Goal: Book appointment/travel/reservation

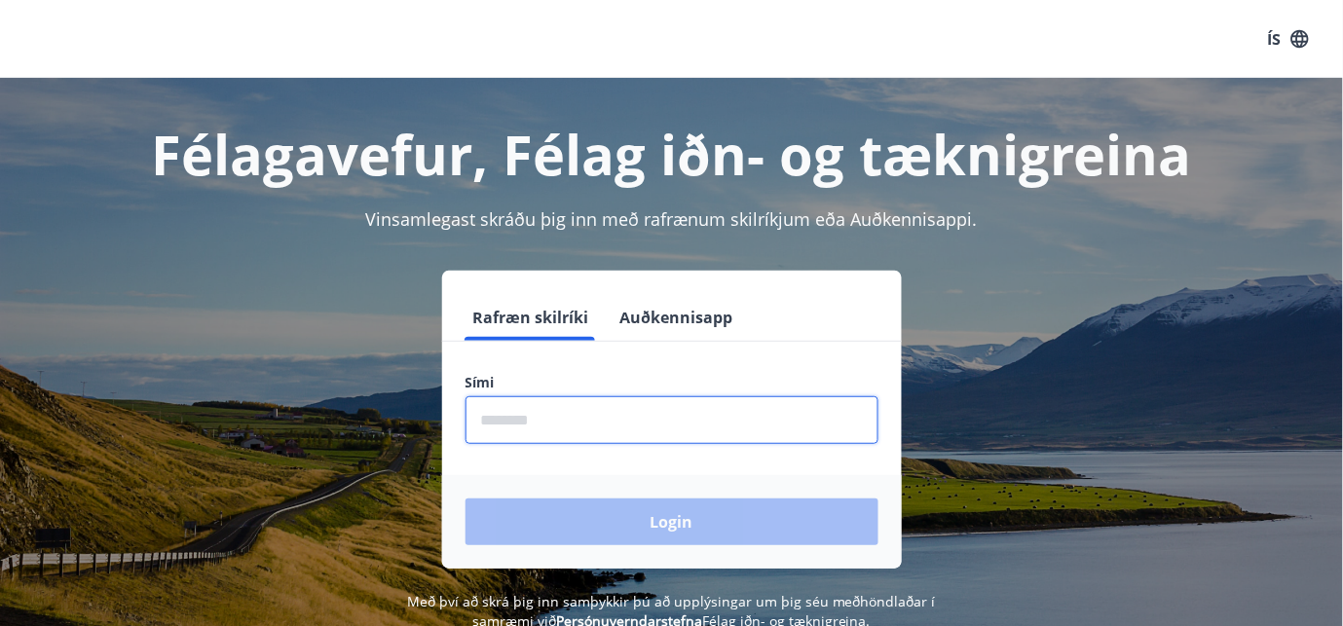
click at [575, 421] on input "phone" at bounding box center [672, 420] width 413 height 48
type input "********"
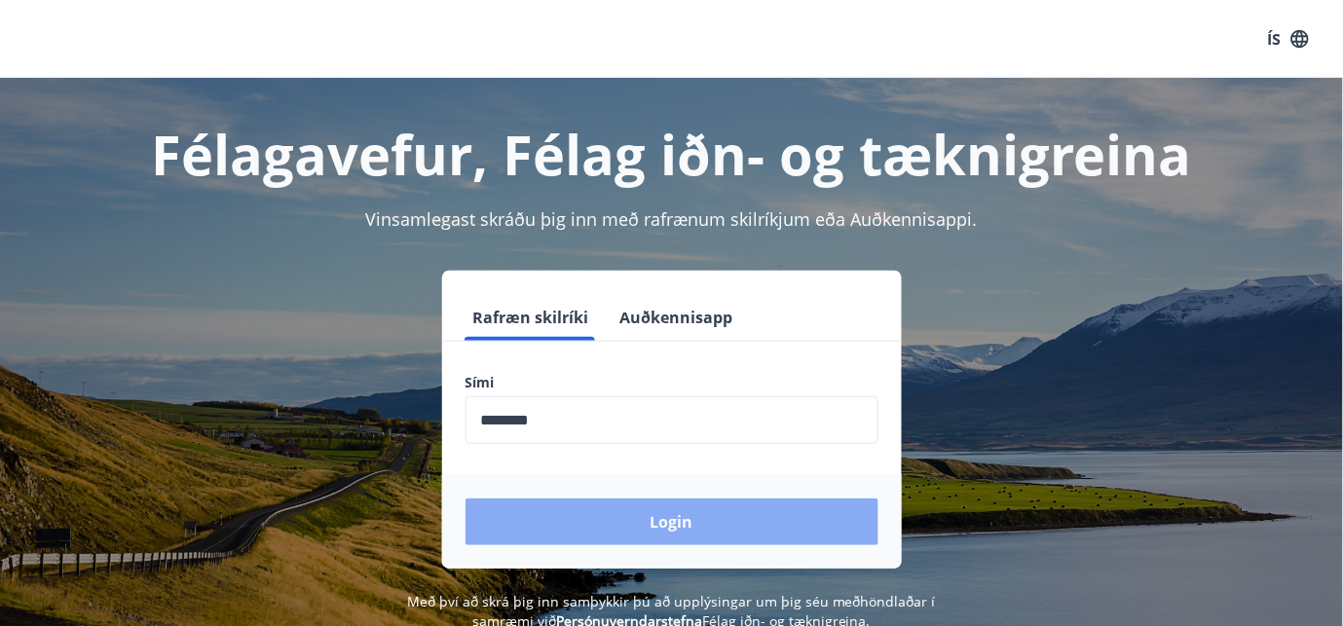
click at [697, 515] on button "Login" at bounding box center [672, 522] width 413 height 47
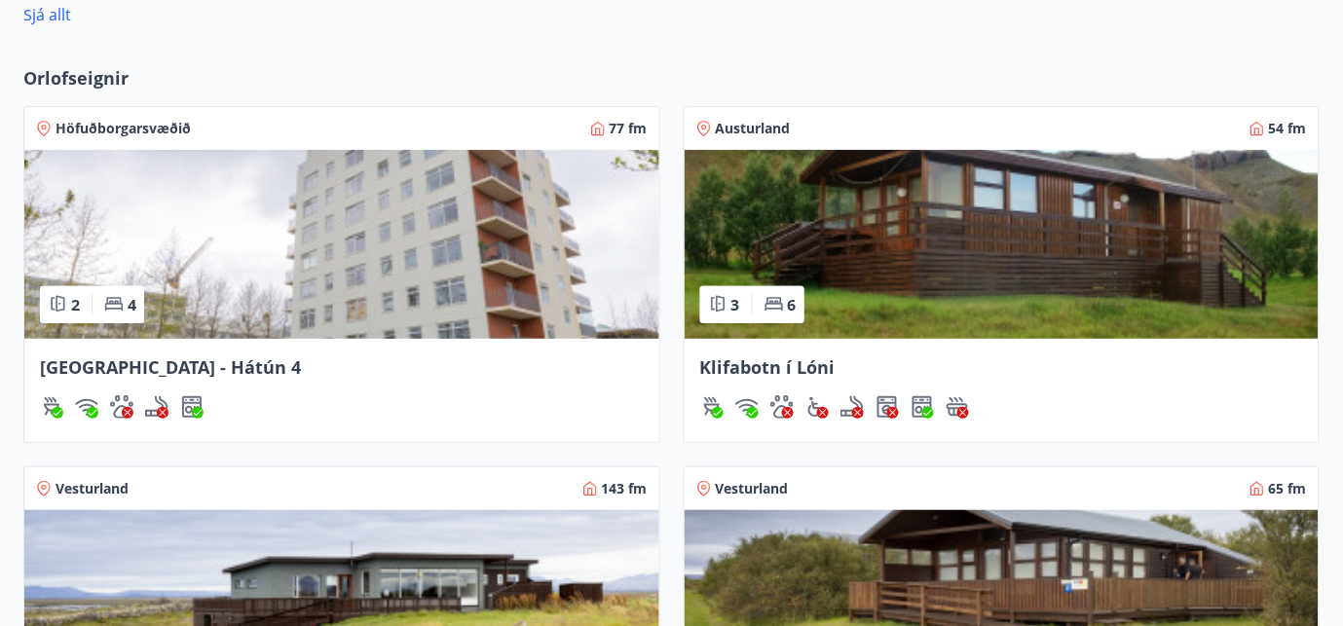
scroll to position [1621, 0]
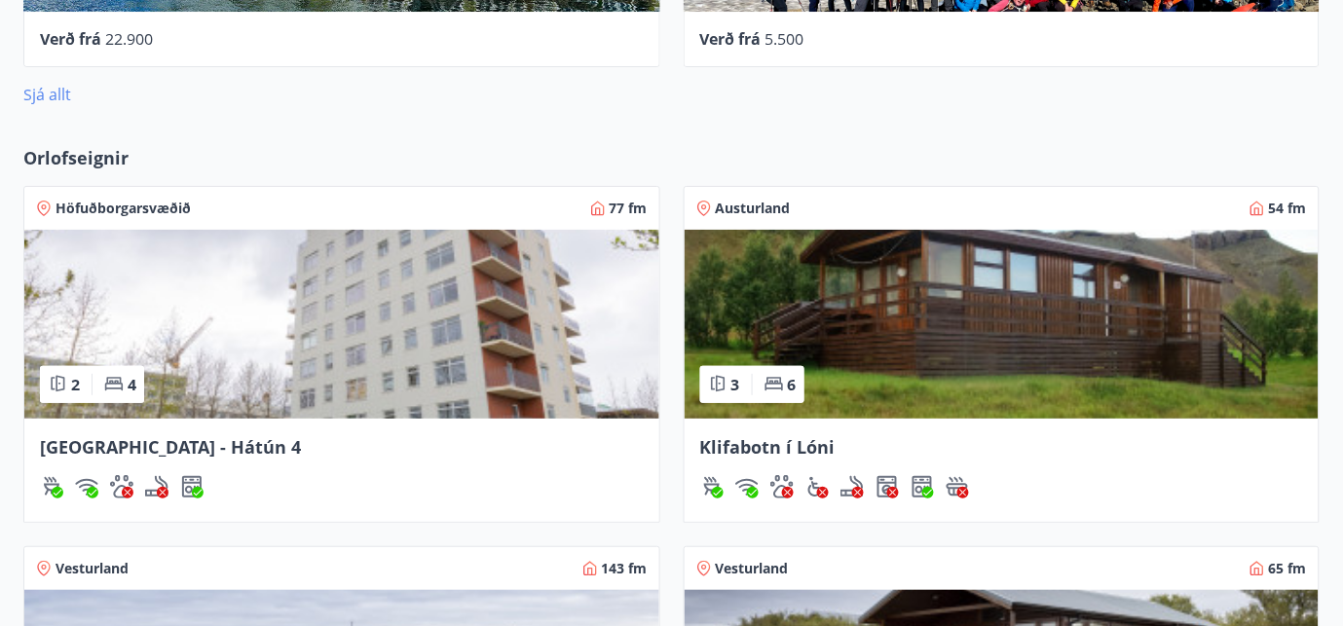
click at [29, 88] on link "Sjá allt" at bounding box center [47, 94] width 48 height 21
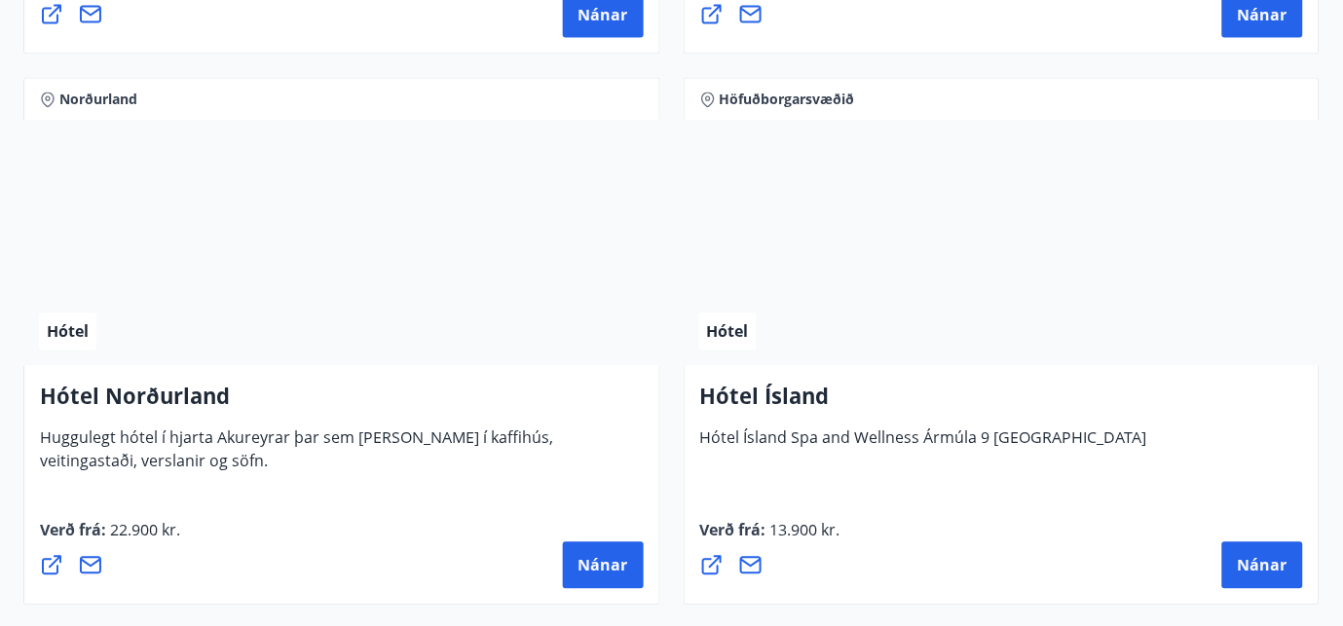
scroll to position [4179, 0]
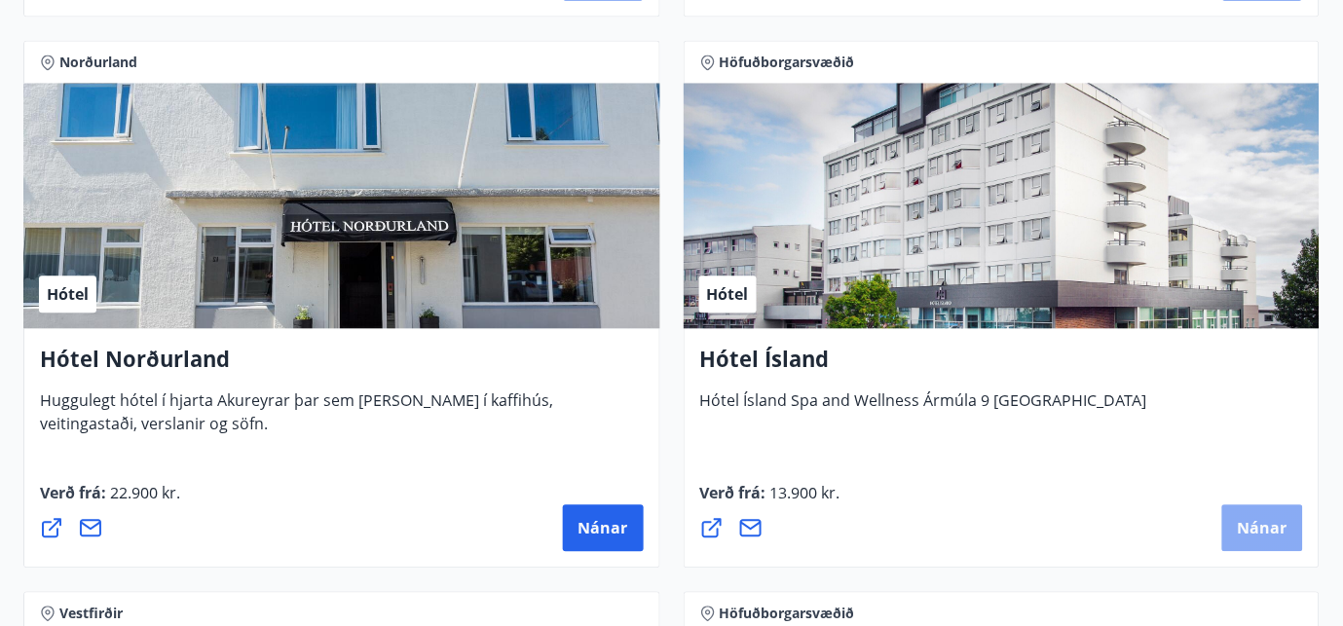
click at [1275, 527] on span "Nánar" at bounding box center [1263, 528] width 50 height 21
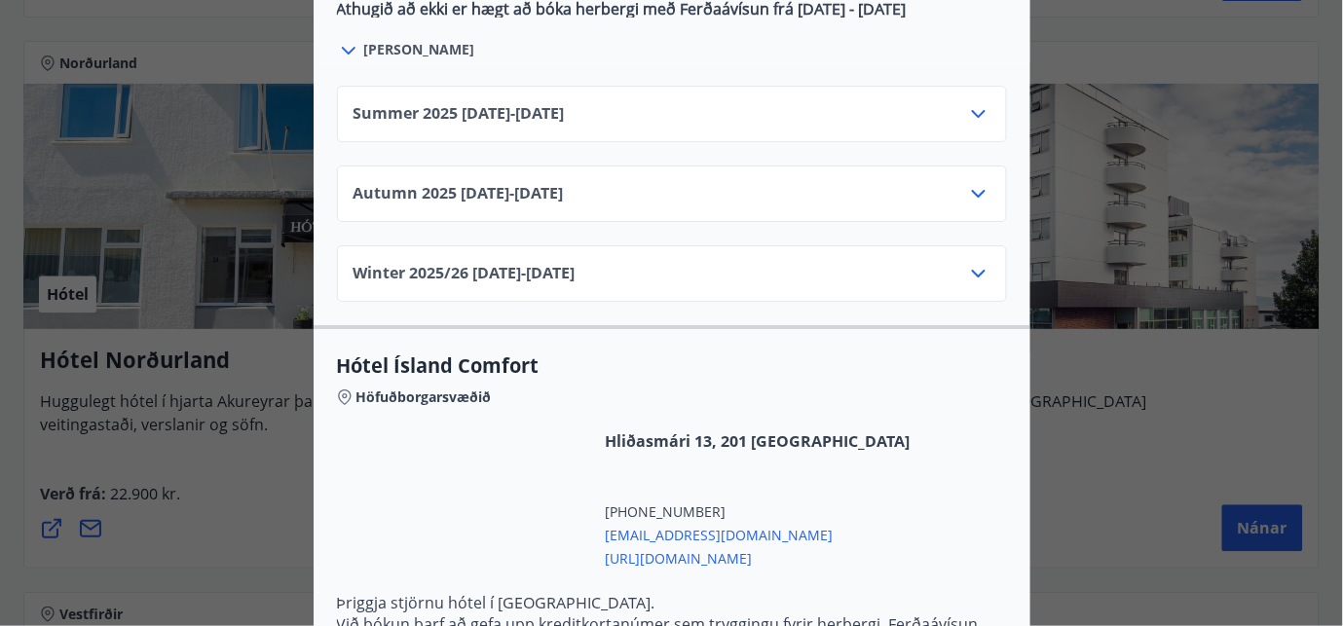
scroll to position [1464, 0]
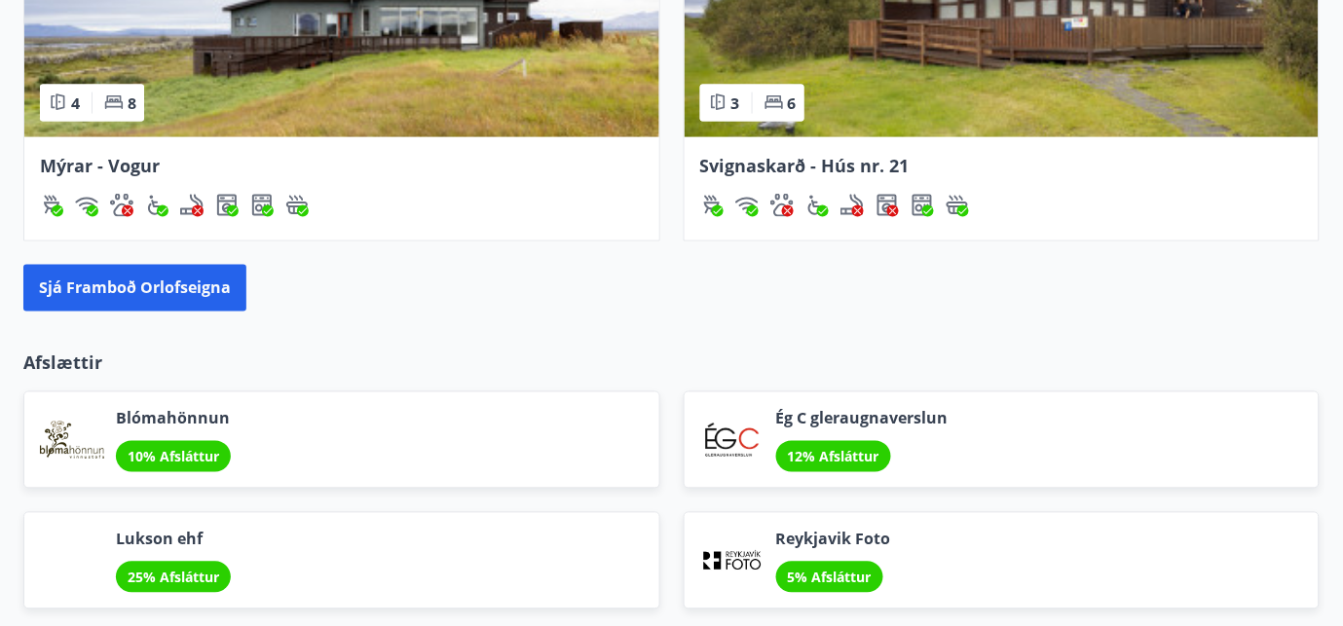
scroll to position [2425, 0]
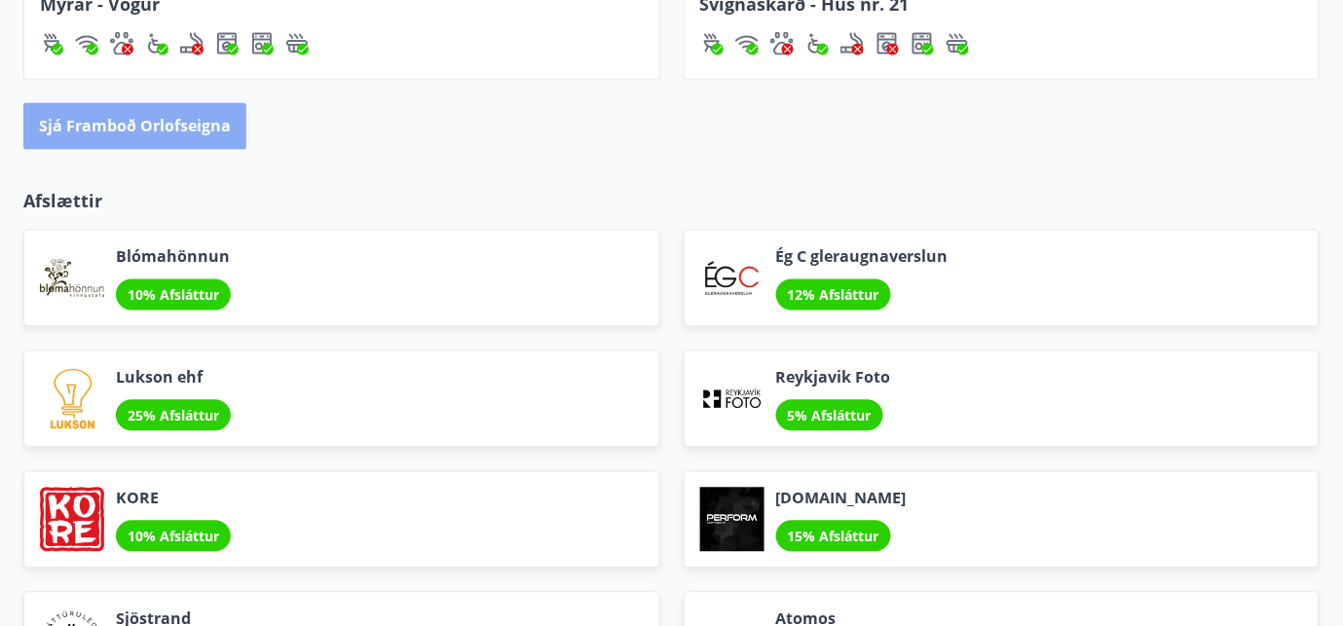
click at [141, 129] on button "Sjá framboð orlofseigna" at bounding box center [134, 126] width 223 height 47
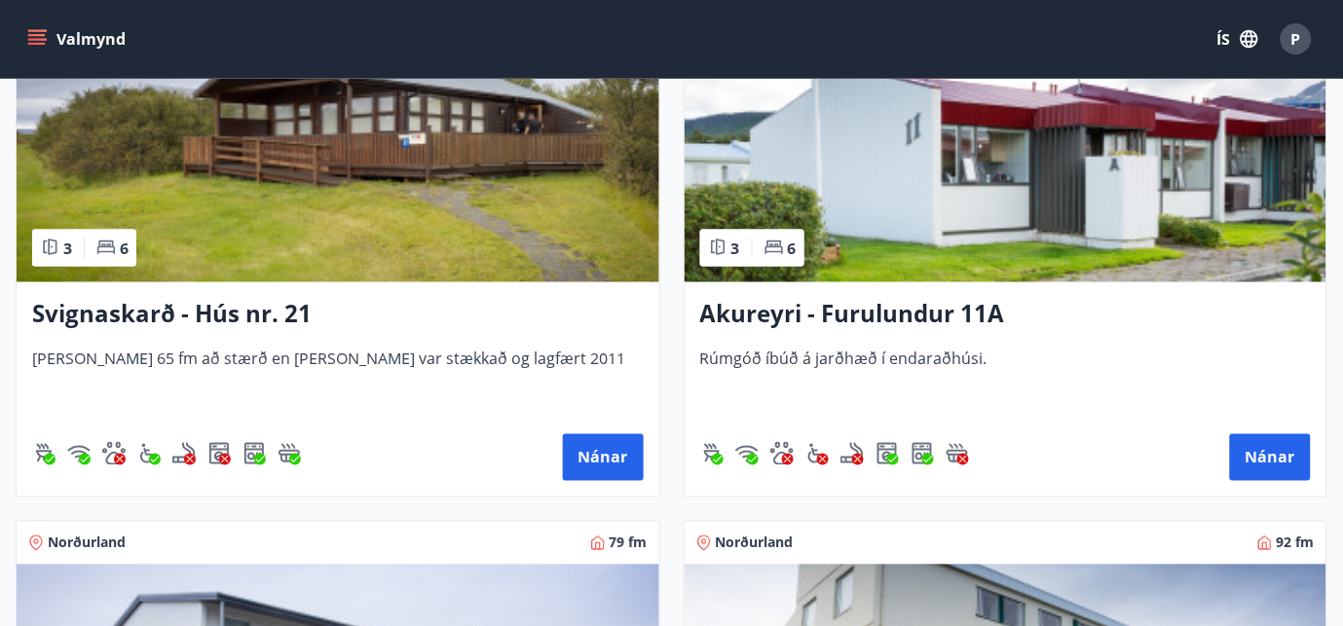
scroll to position [7317, 0]
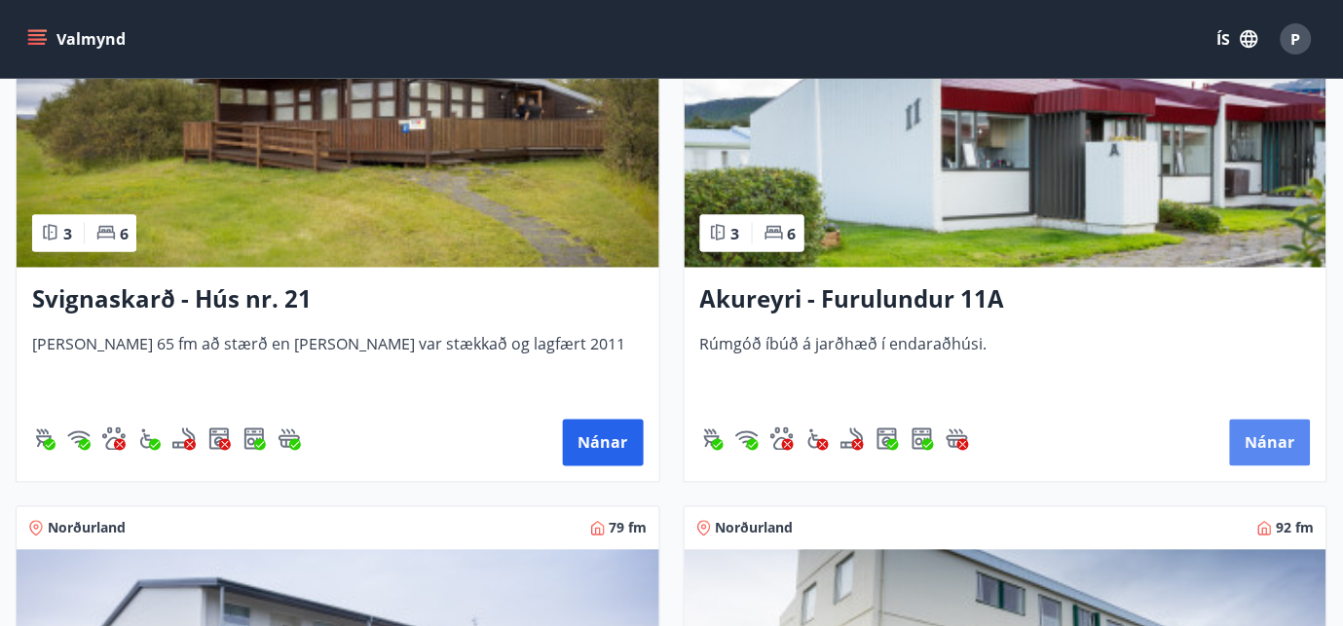
click at [1266, 448] on button "Nánar" at bounding box center [1270, 443] width 81 height 47
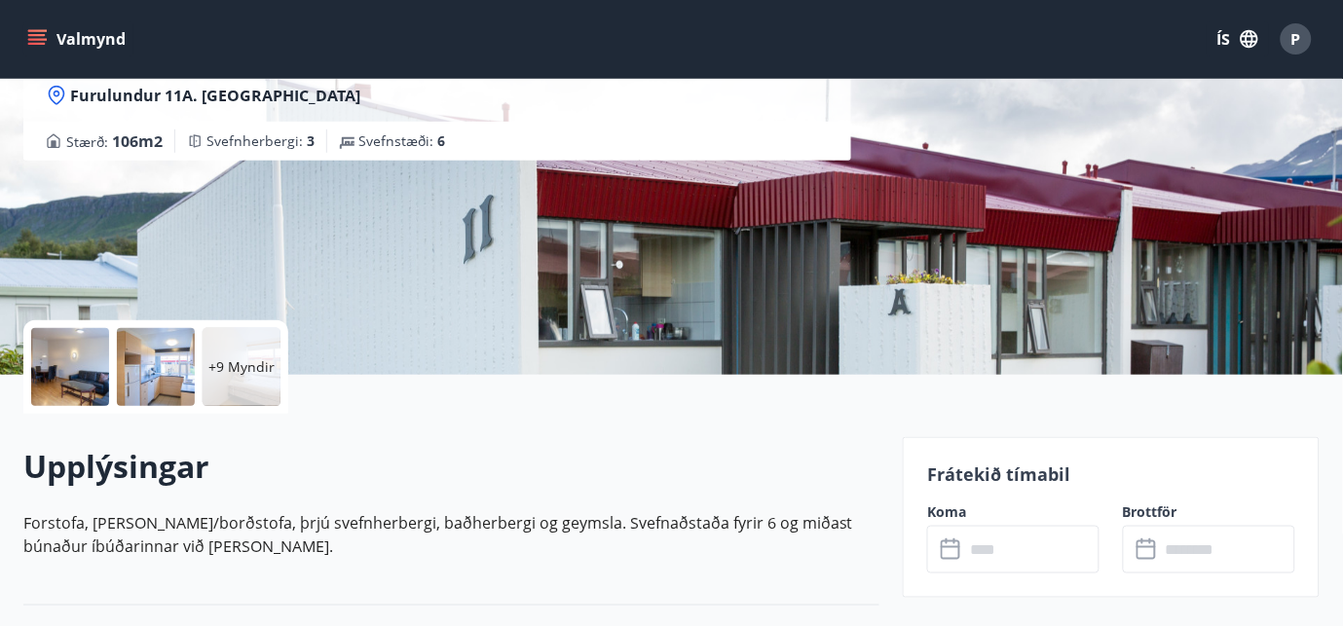
scroll to position [176, 0]
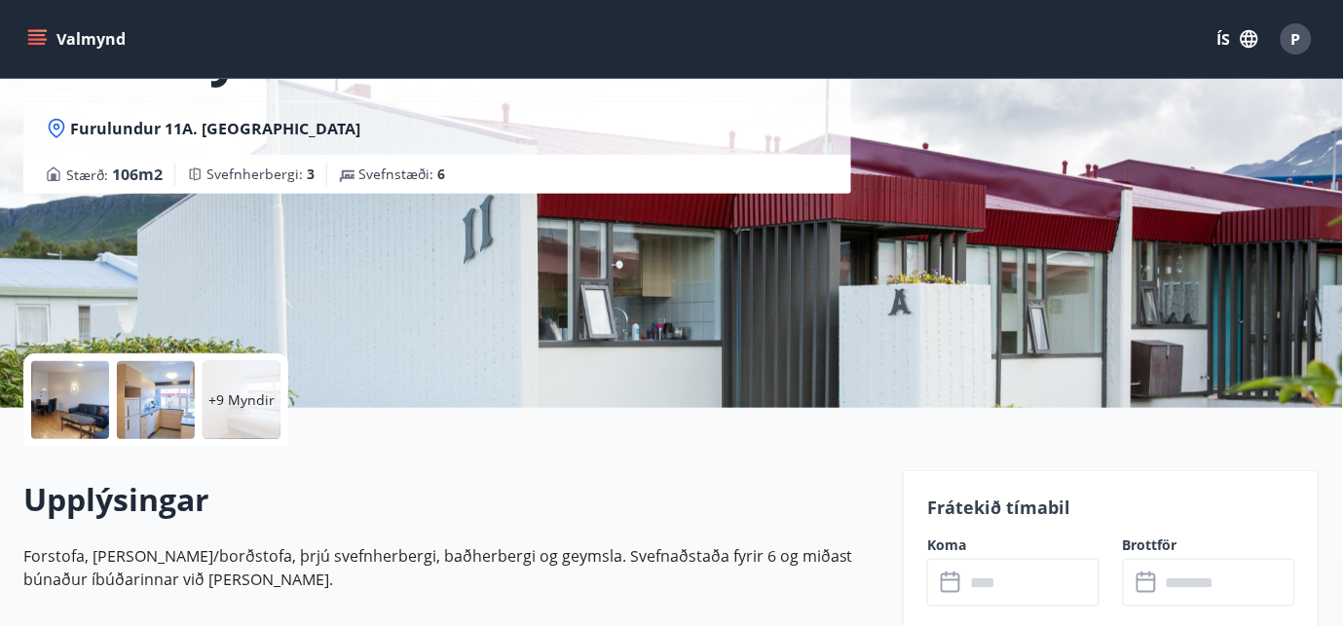
click at [234, 386] on div "+9 Myndir" at bounding box center [242, 400] width 78 height 78
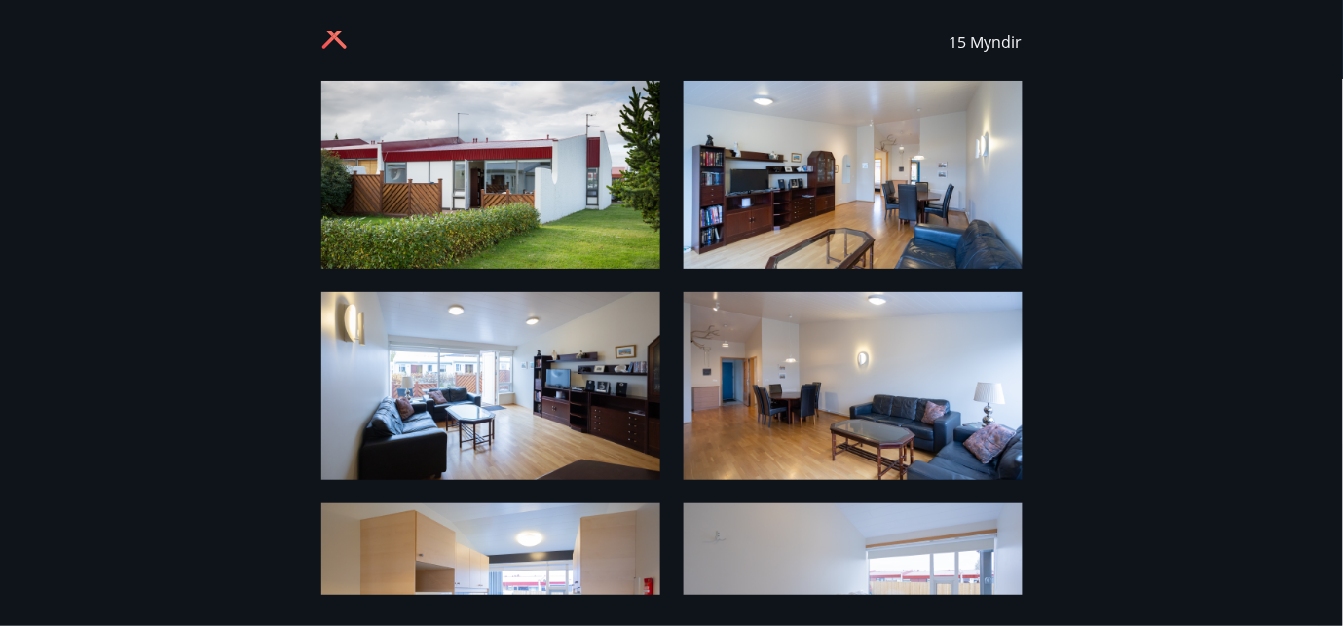
scroll to position [30, 0]
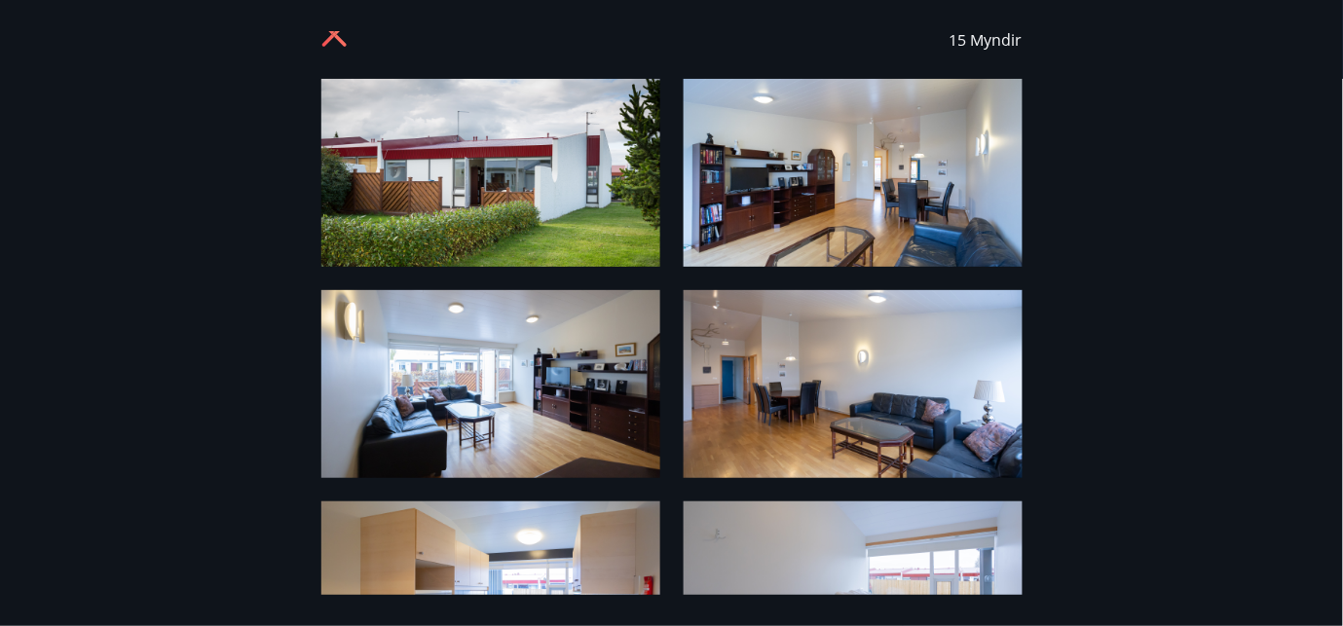
click at [517, 213] on img at bounding box center [490, 173] width 339 height 188
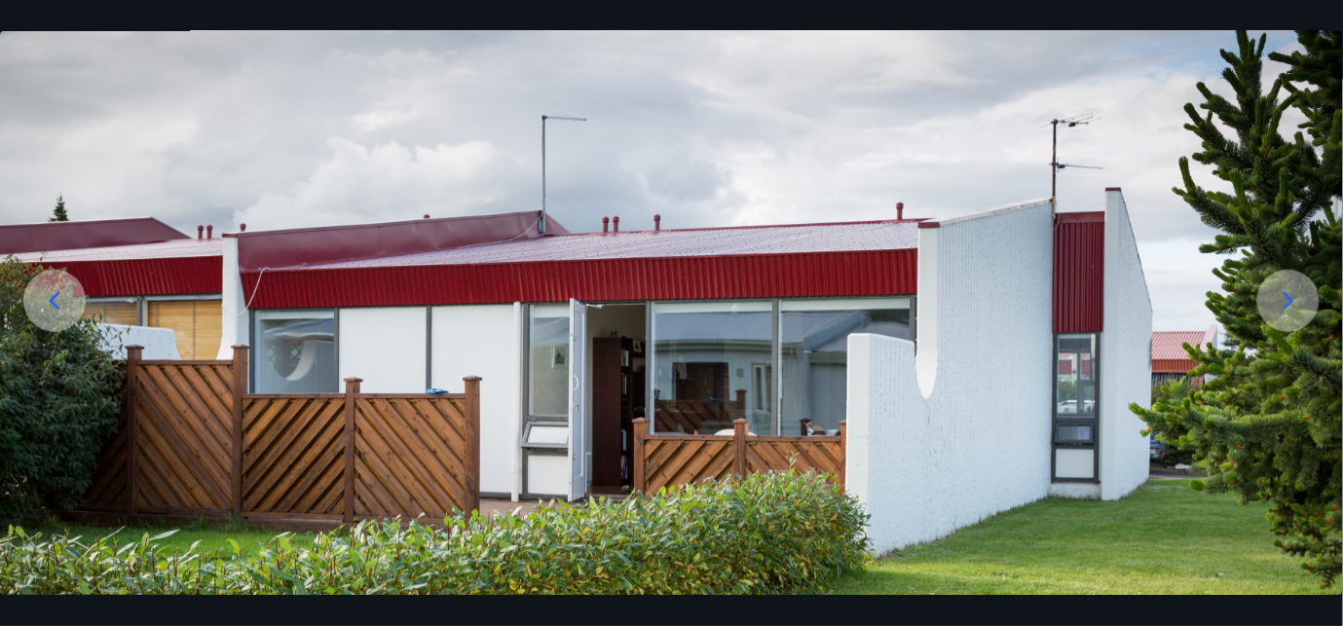
scroll to position [135, 0]
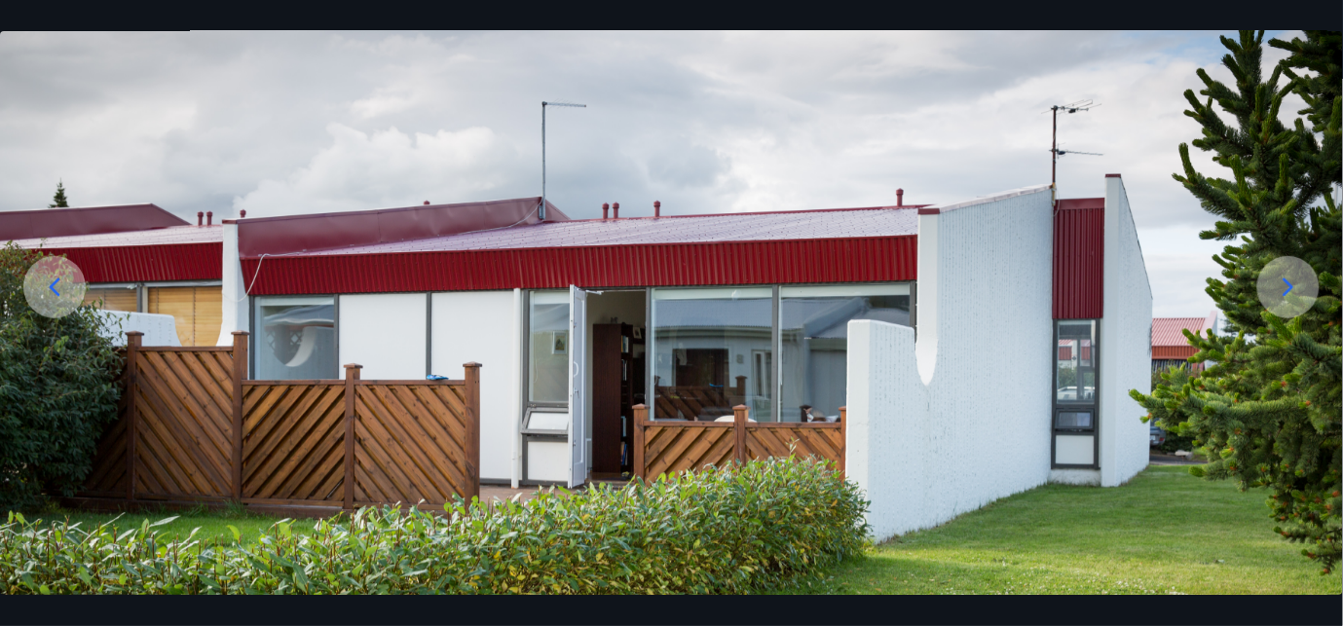
click at [1294, 282] on icon at bounding box center [1288, 287] width 31 height 31
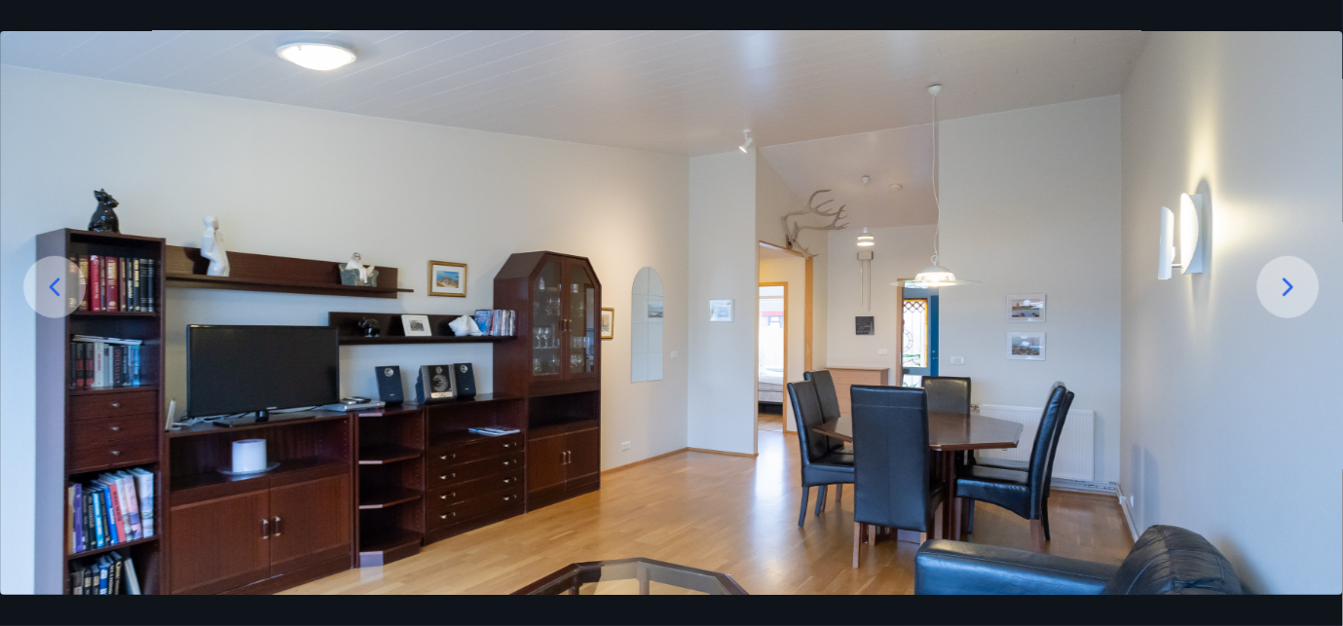
click at [1294, 282] on icon at bounding box center [1288, 287] width 31 height 31
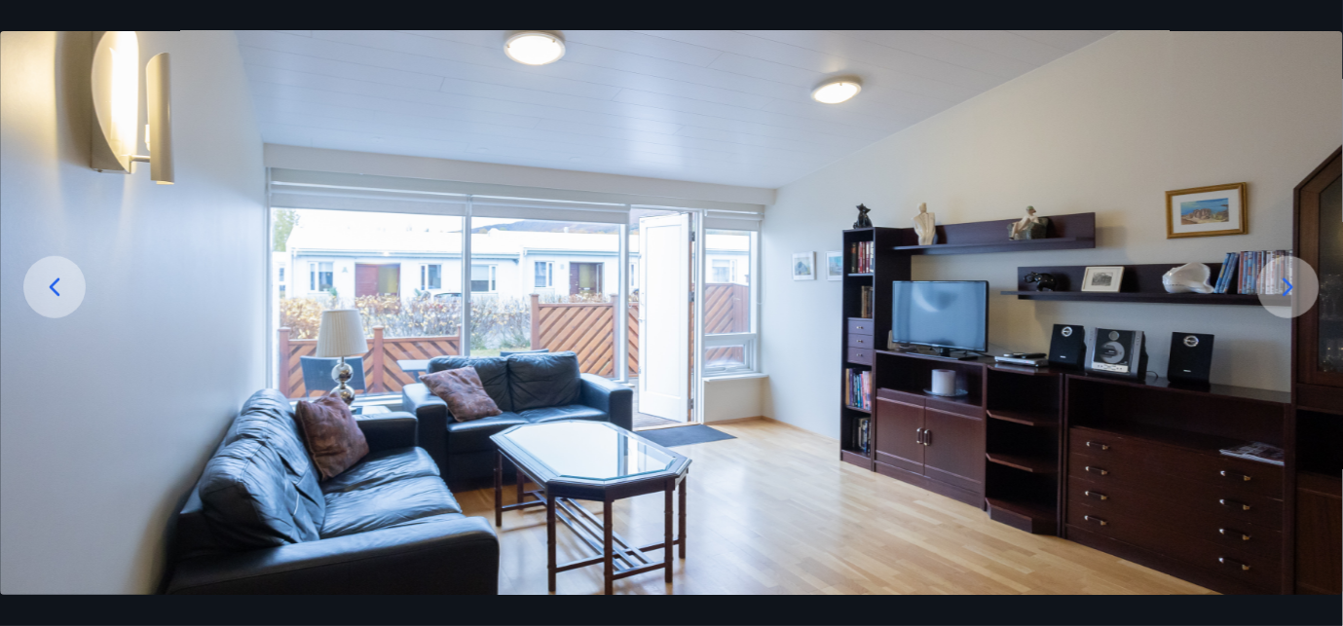
drag, startPoint x: 1294, startPoint y: 282, endPoint x: 1283, endPoint y: 288, distance: 12.7
click at [1286, 285] on icon at bounding box center [1288, 287] width 31 height 31
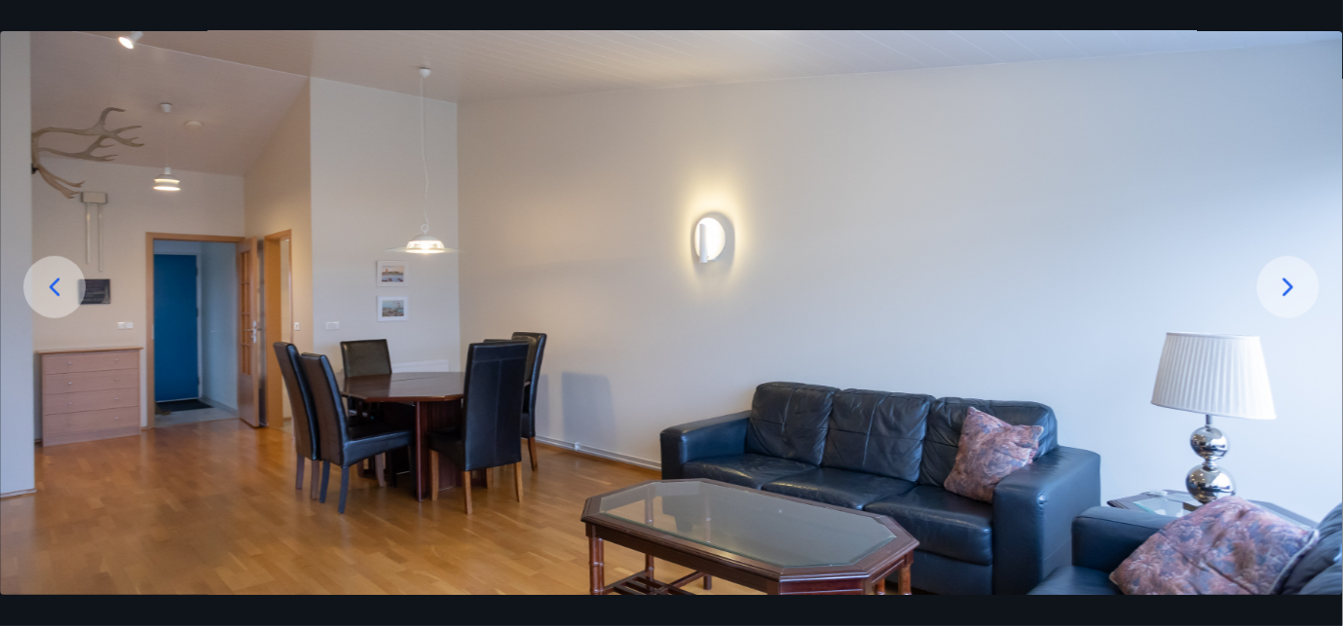
click at [1282, 288] on icon at bounding box center [1288, 287] width 31 height 31
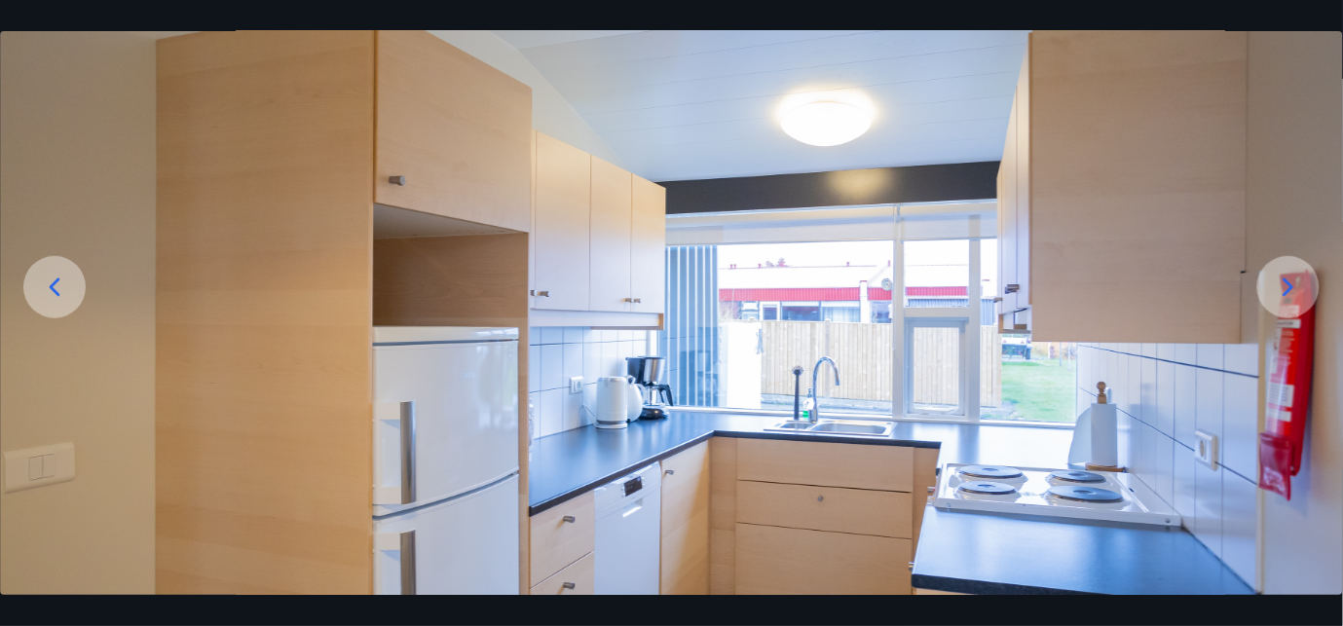
click at [1282, 288] on icon at bounding box center [1288, 287] width 31 height 31
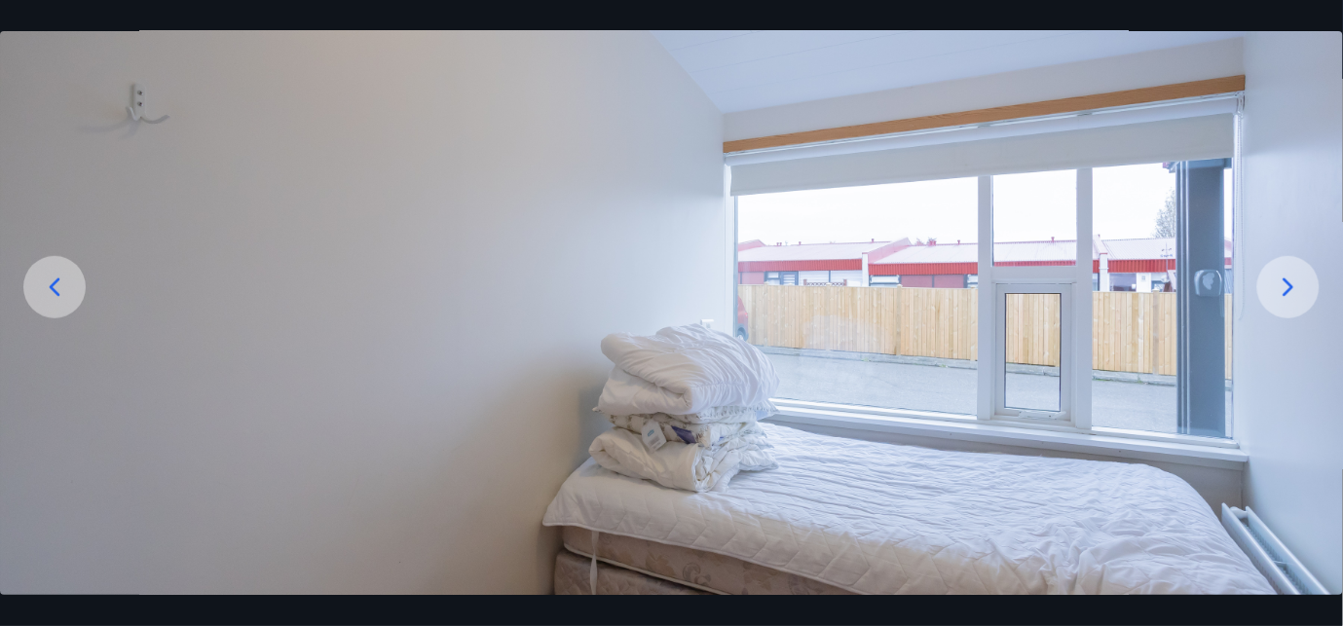
click at [1282, 288] on icon at bounding box center [1288, 287] width 31 height 31
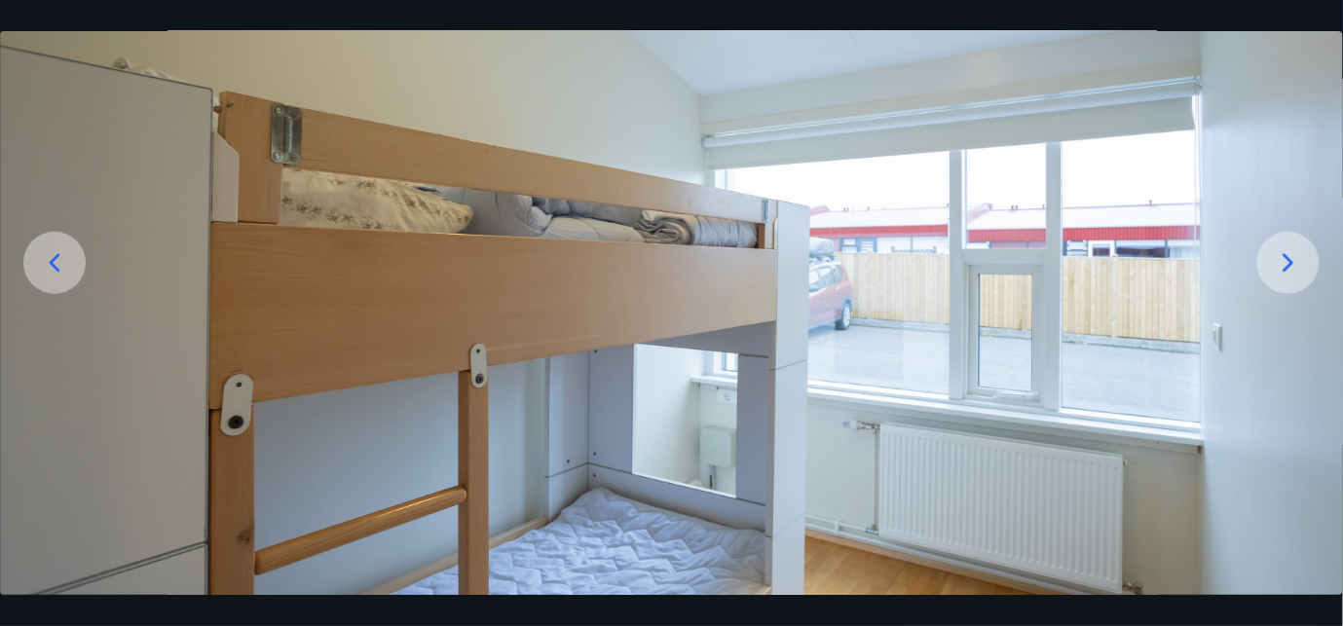
scroll to position [139, 0]
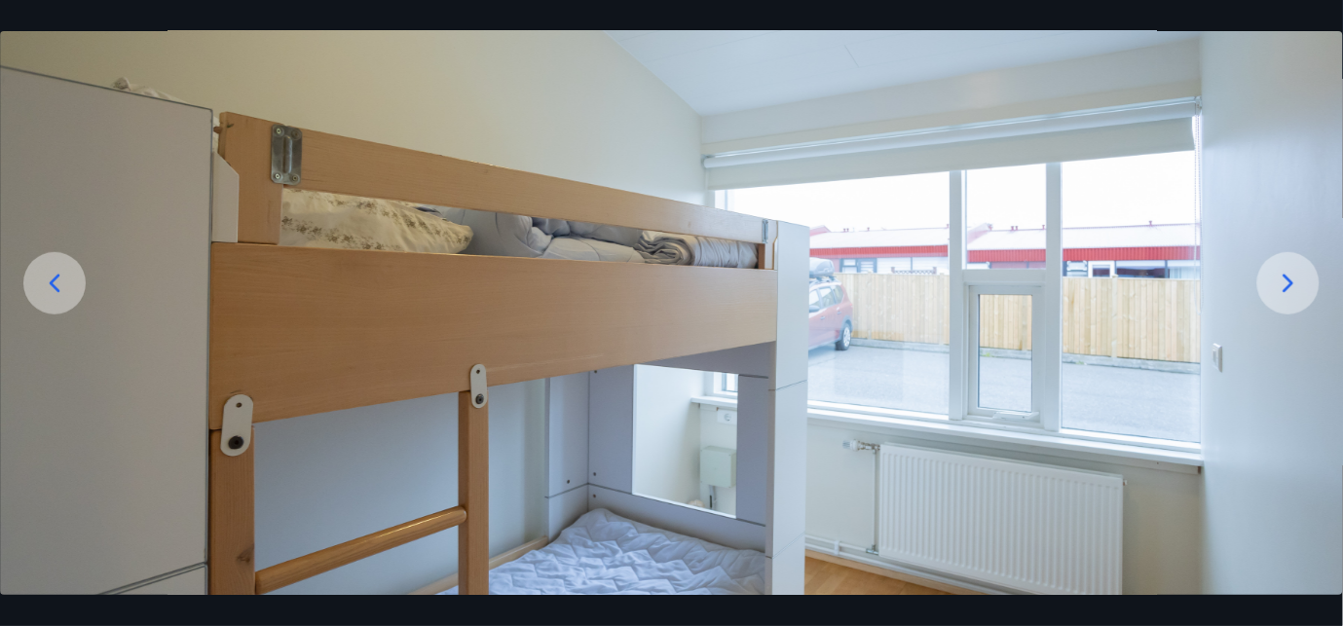
click at [1285, 289] on icon at bounding box center [1289, 283] width 11 height 19
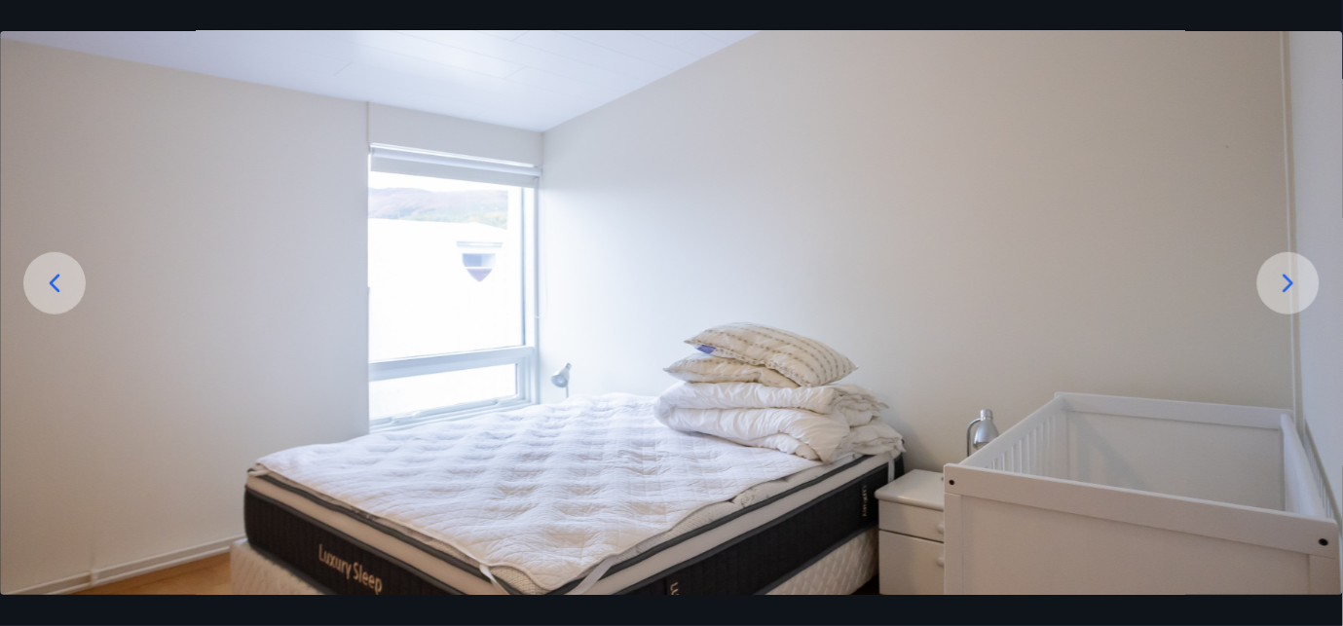
click at [1285, 289] on icon at bounding box center [1289, 283] width 11 height 19
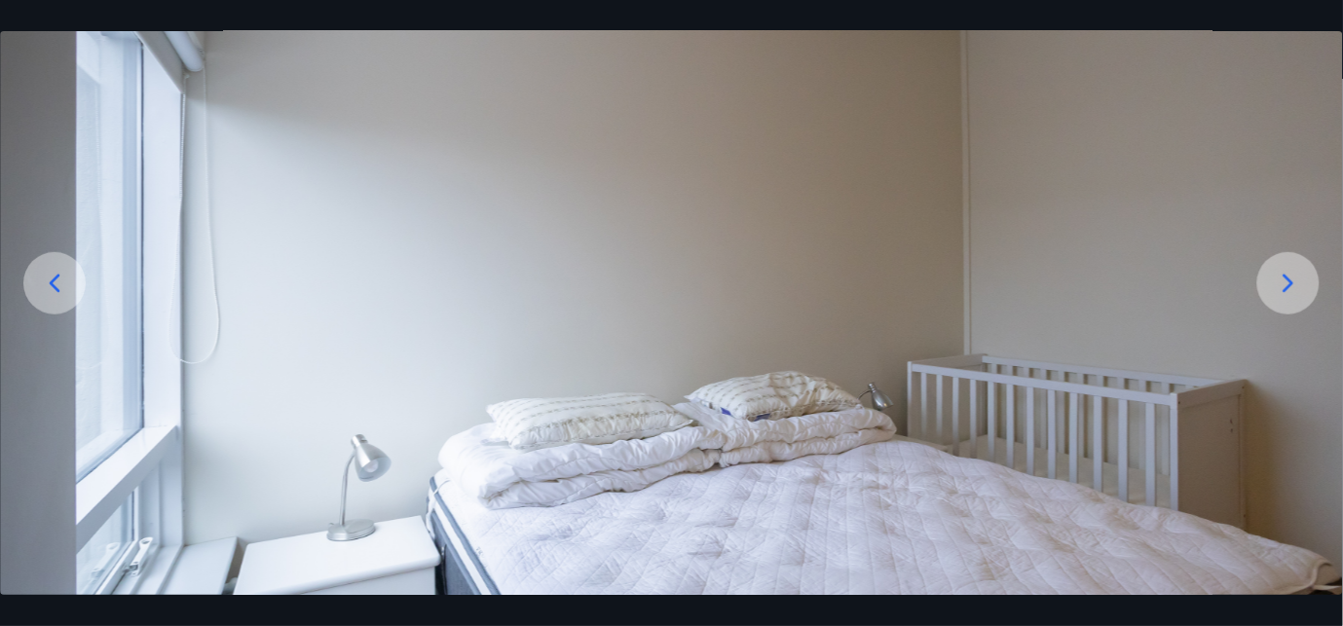
click at [1285, 289] on icon at bounding box center [1289, 283] width 11 height 19
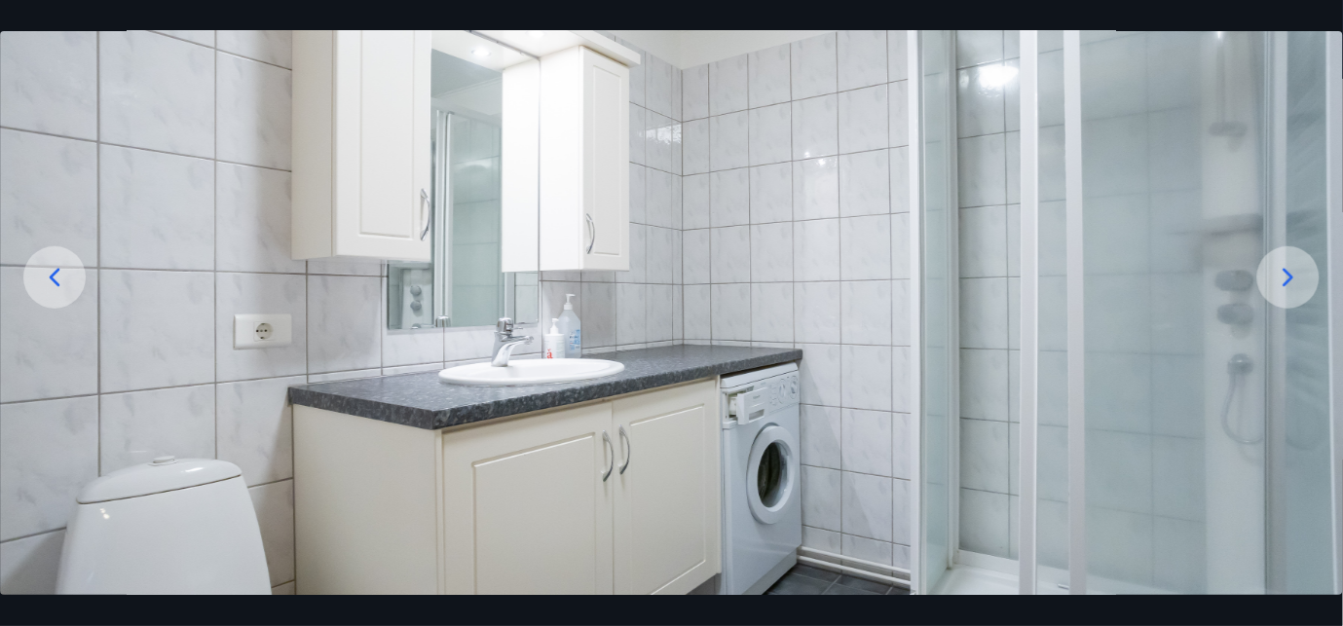
scroll to position [144, 0]
click at [1300, 281] on icon at bounding box center [1288, 278] width 31 height 31
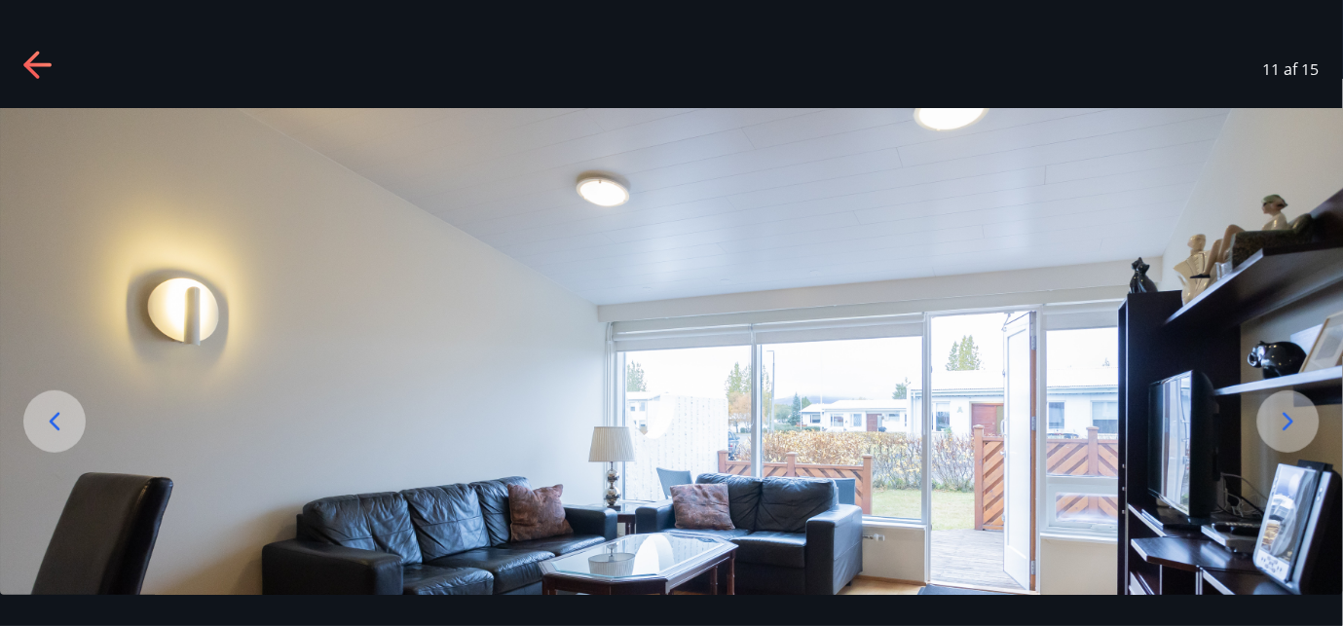
scroll to position [0, 0]
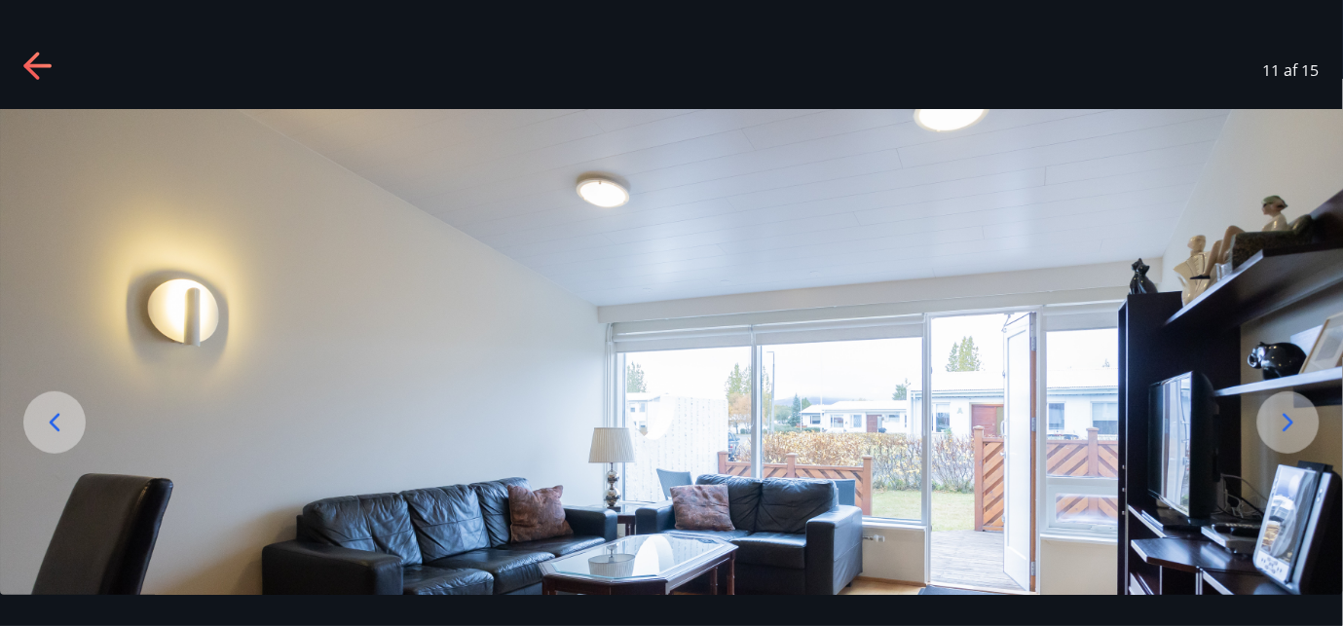
click at [30, 63] on icon at bounding box center [38, 67] width 31 height 31
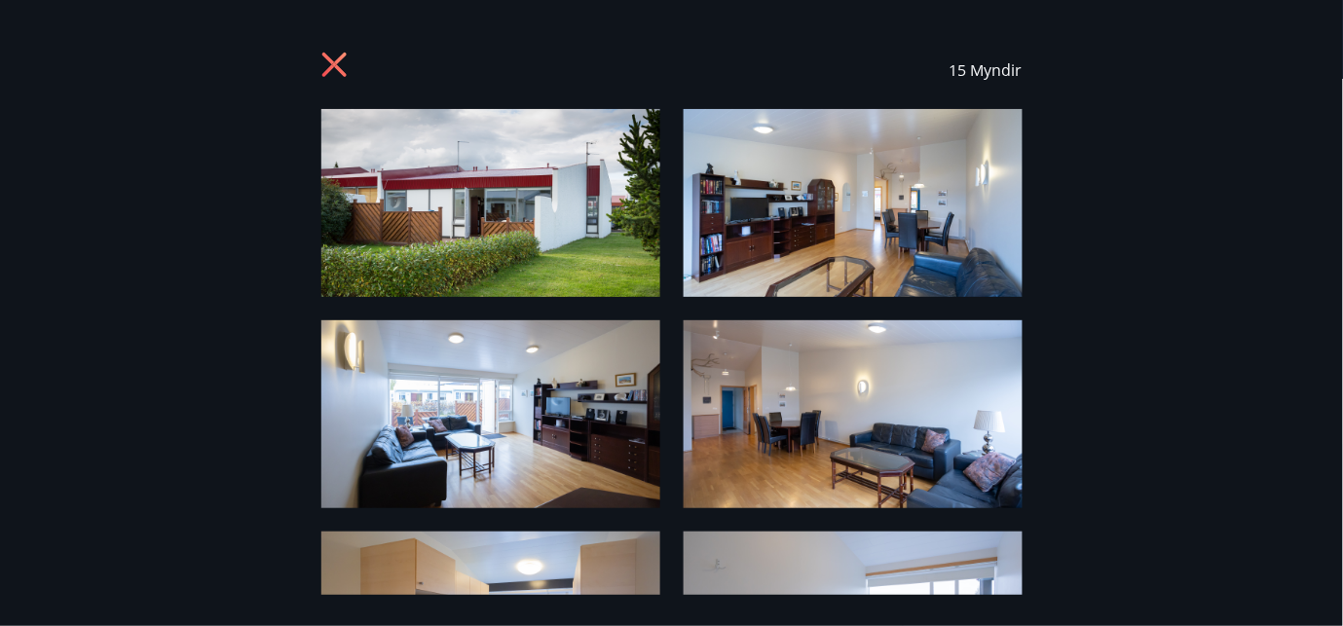
click at [333, 65] on icon at bounding box center [333, 65] width 24 height 24
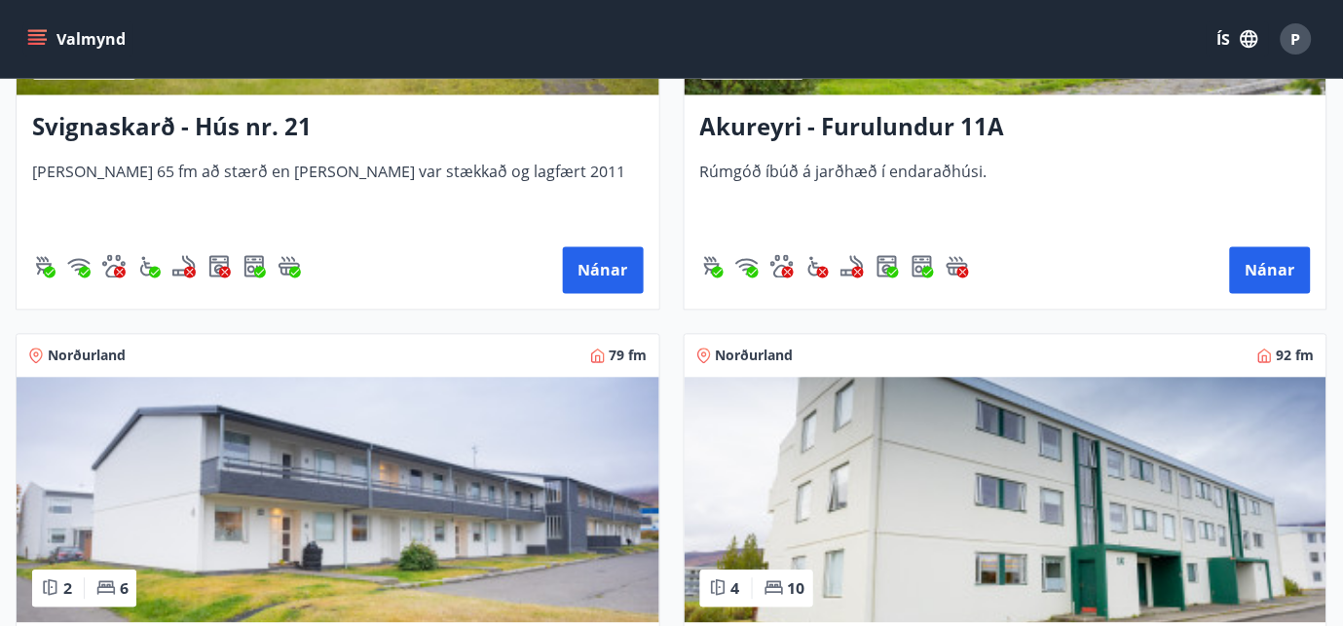
scroll to position [7689, 0]
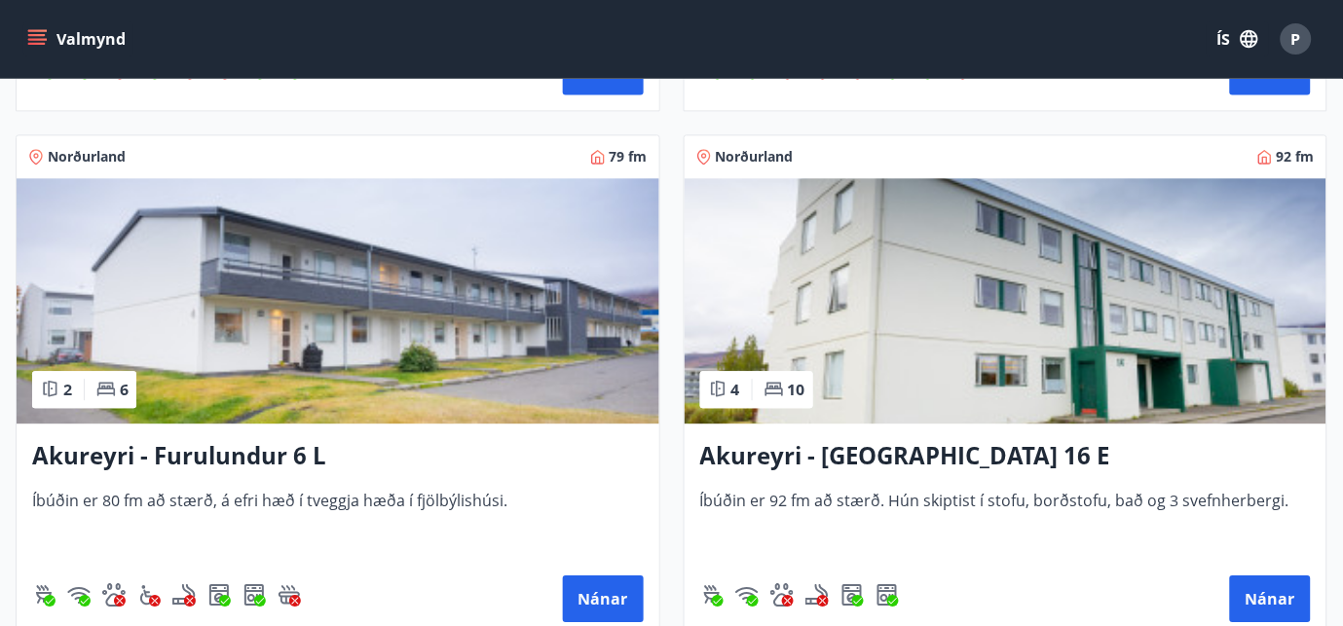
click at [913, 359] on img at bounding box center [1006, 300] width 643 height 245
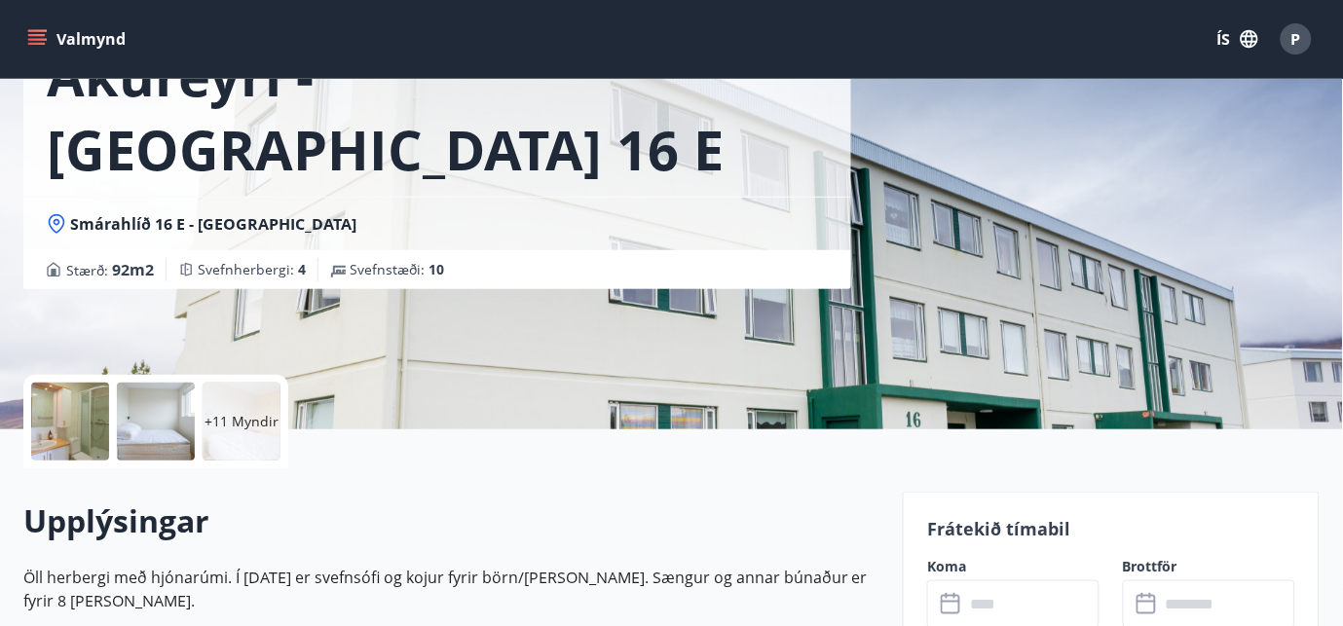
scroll to position [162, 0]
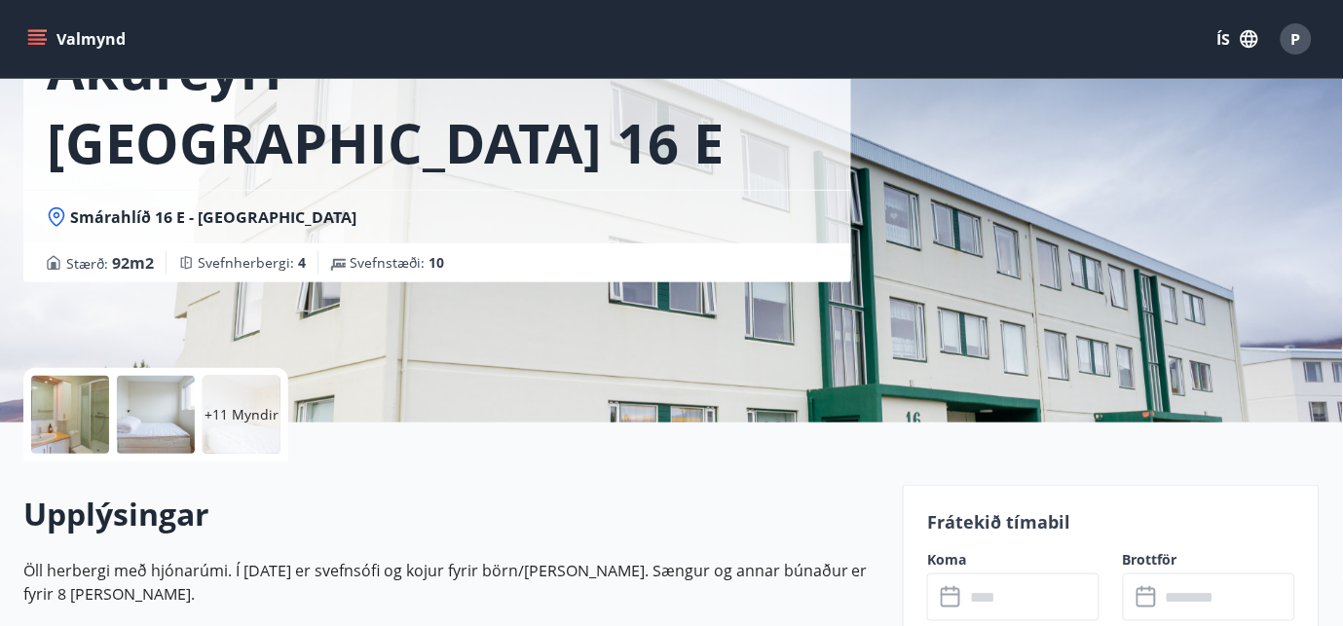
click at [233, 413] on p "+11 Myndir" at bounding box center [242, 414] width 74 height 19
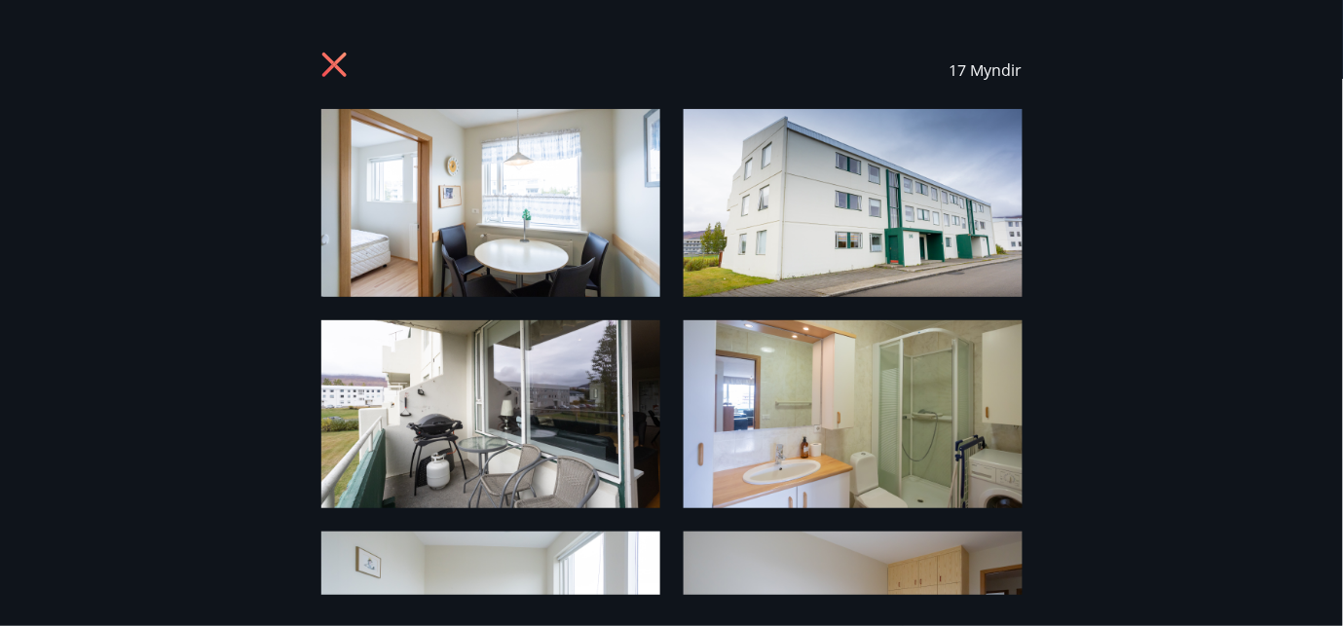
click at [534, 207] on img at bounding box center [490, 203] width 339 height 188
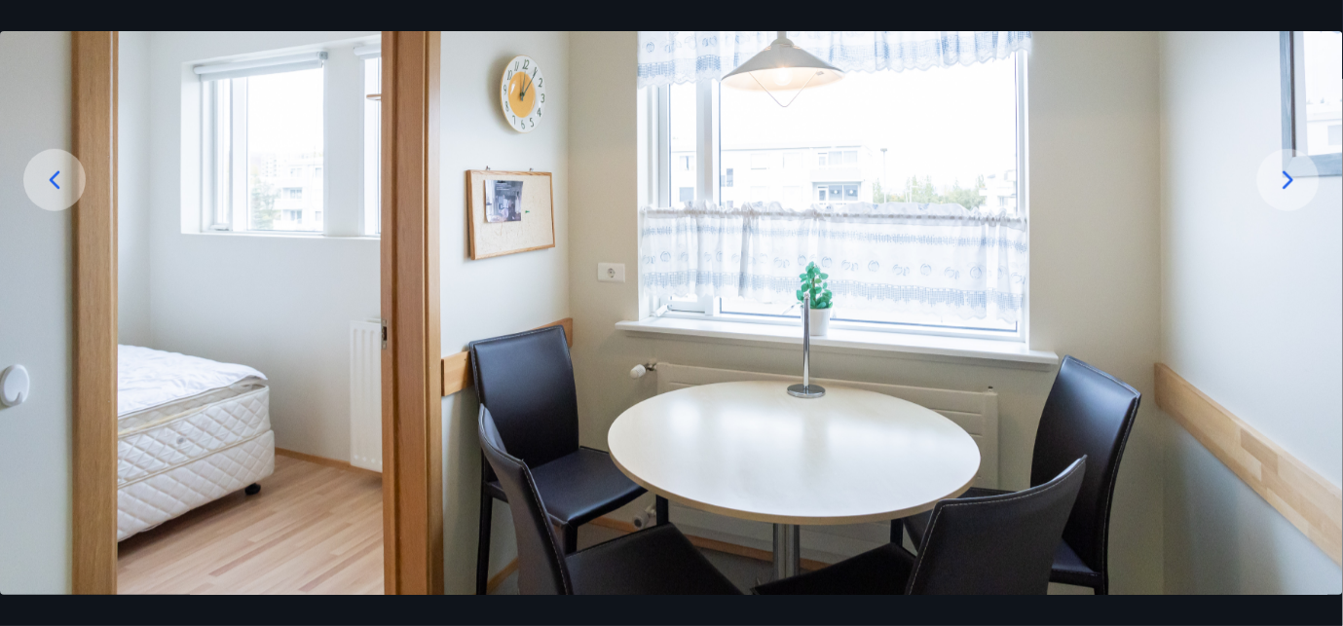
scroll to position [260, 0]
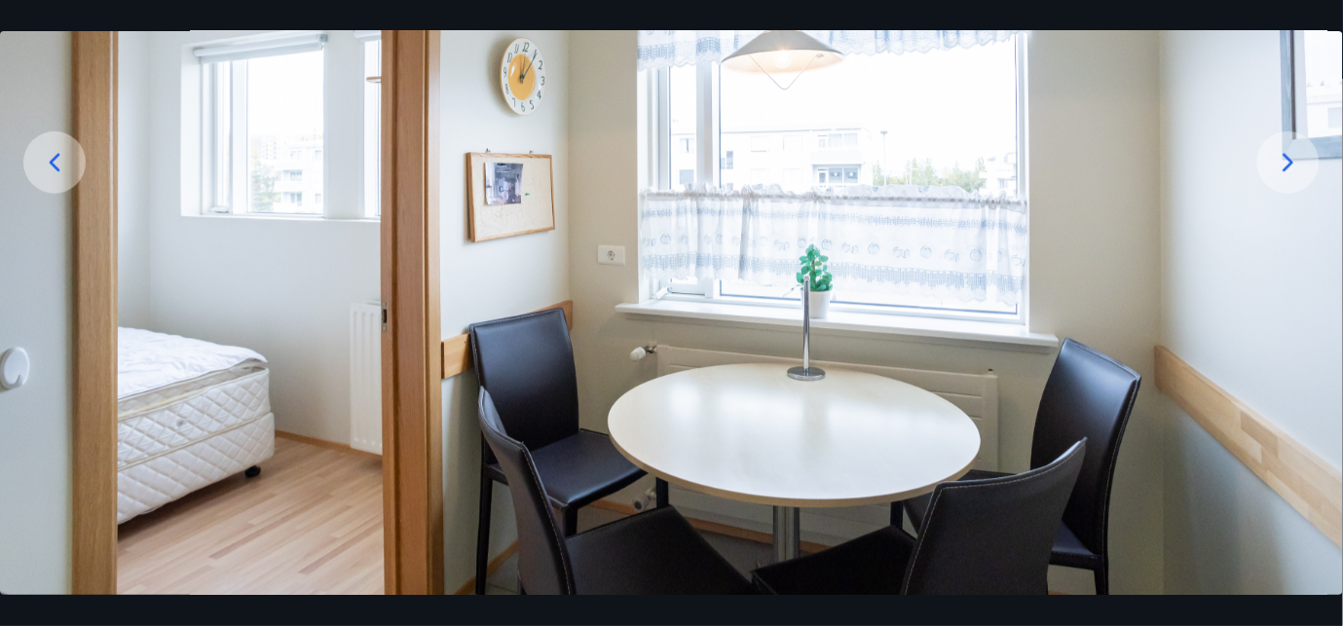
click at [50, 164] on icon at bounding box center [54, 162] width 31 height 31
click at [1287, 159] on icon at bounding box center [1288, 162] width 31 height 31
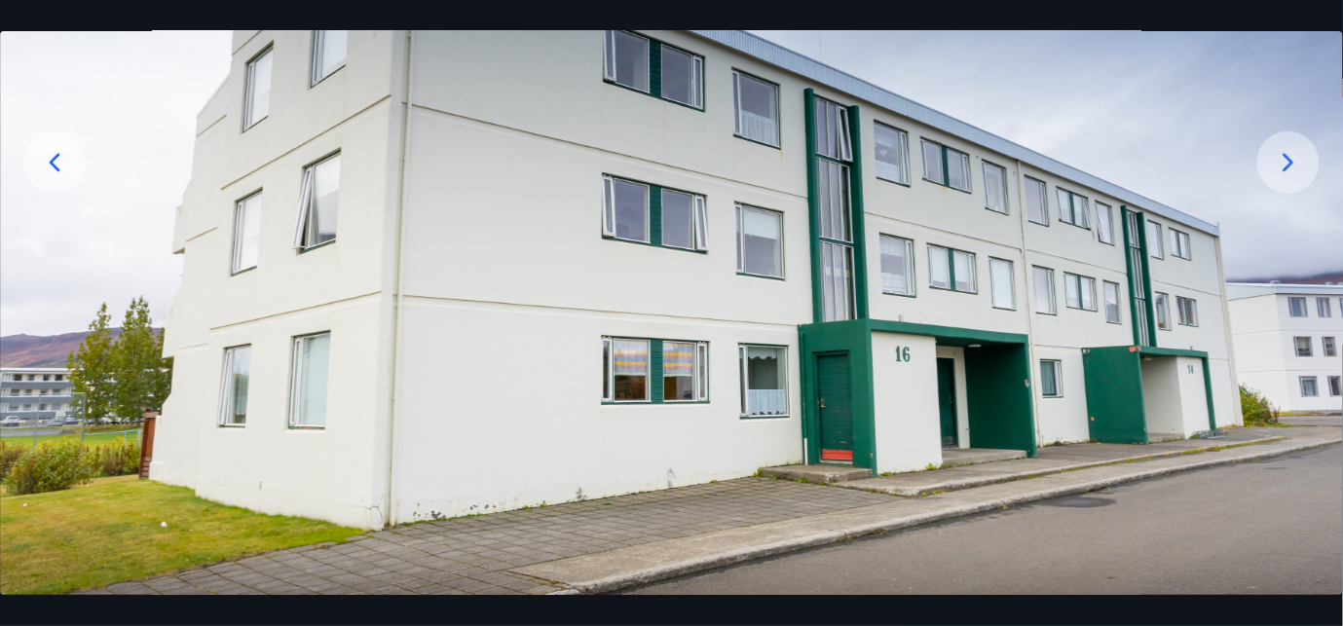
click at [1287, 159] on icon at bounding box center [1288, 162] width 31 height 31
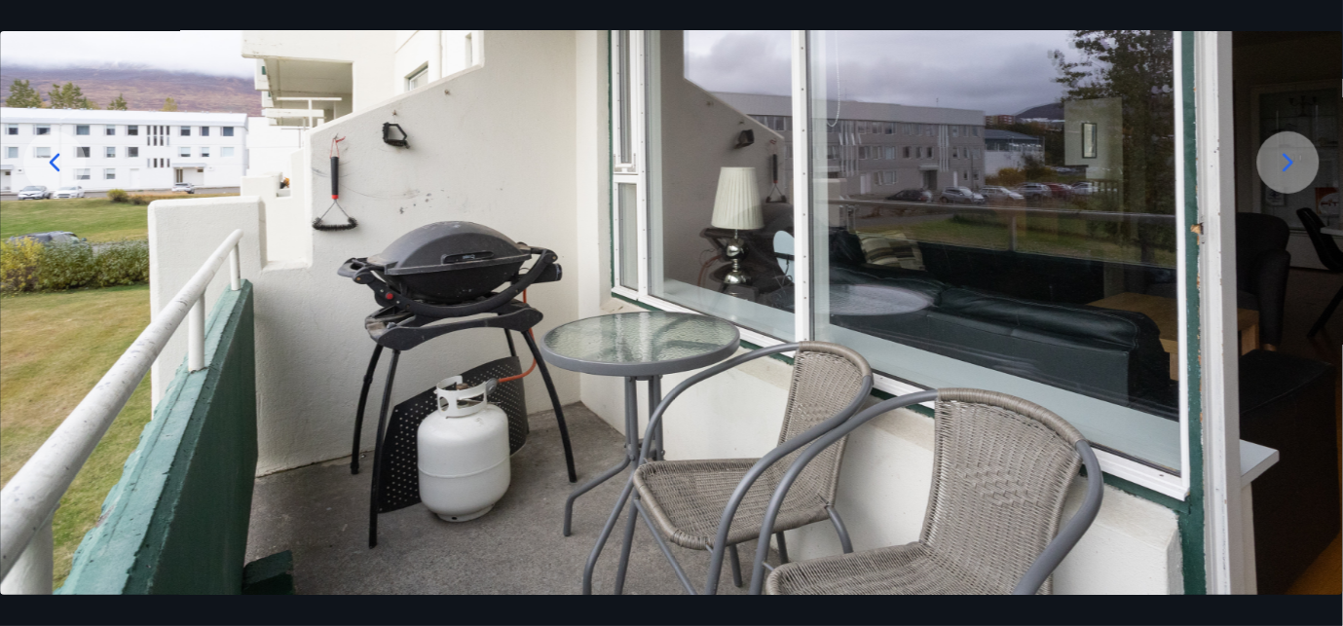
click at [1287, 159] on icon at bounding box center [1288, 162] width 31 height 31
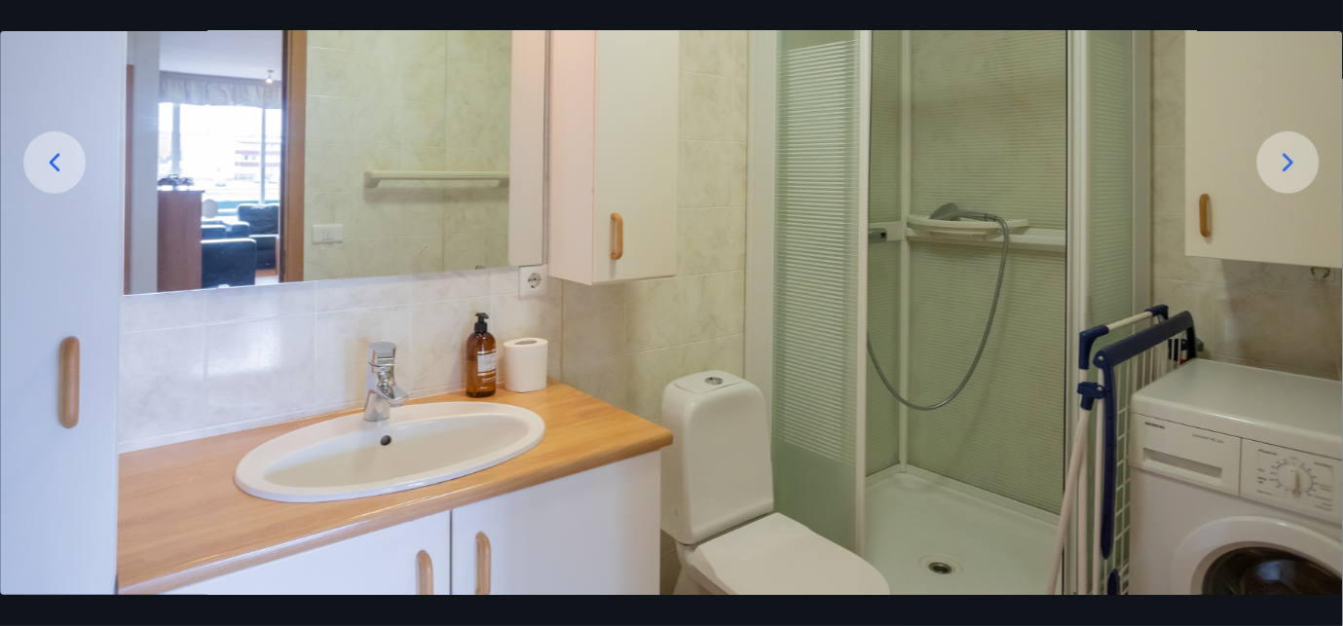
click at [1282, 164] on icon at bounding box center [1288, 162] width 31 height 31
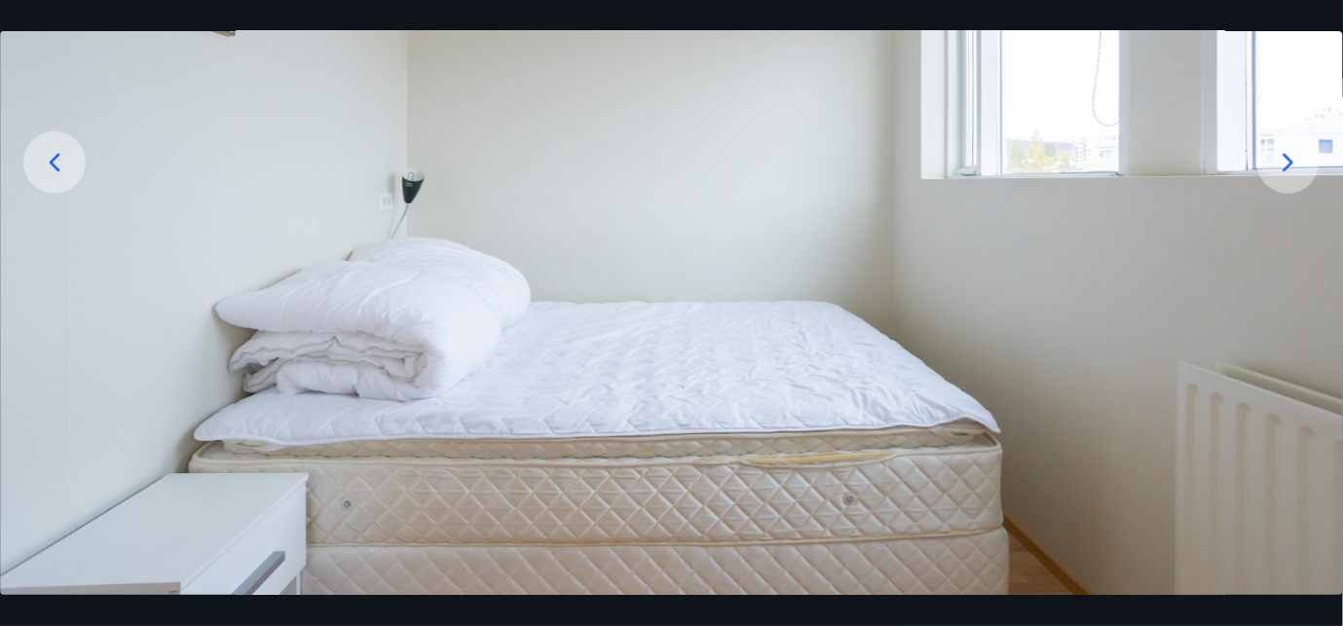
click at [1282, 164] on icon at bounding box center [1288, 162] width 31 height 31
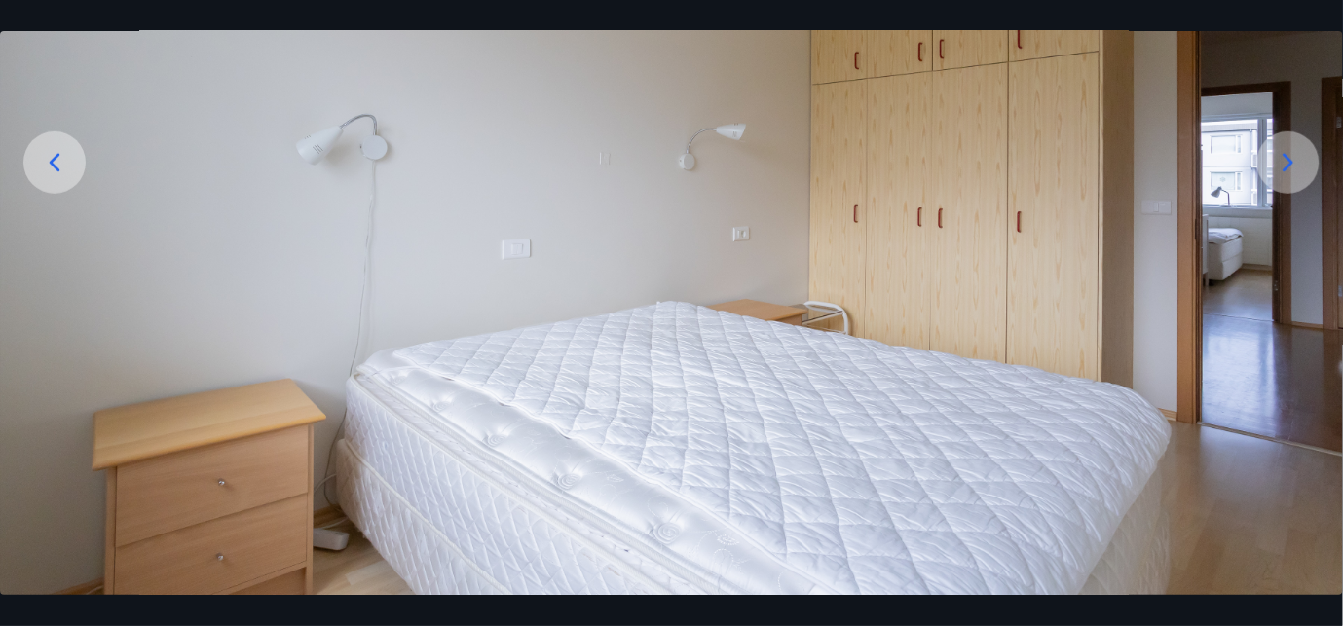
click at [1282, 164] on icon at bounding box center [1288, 162] width 31 height 31
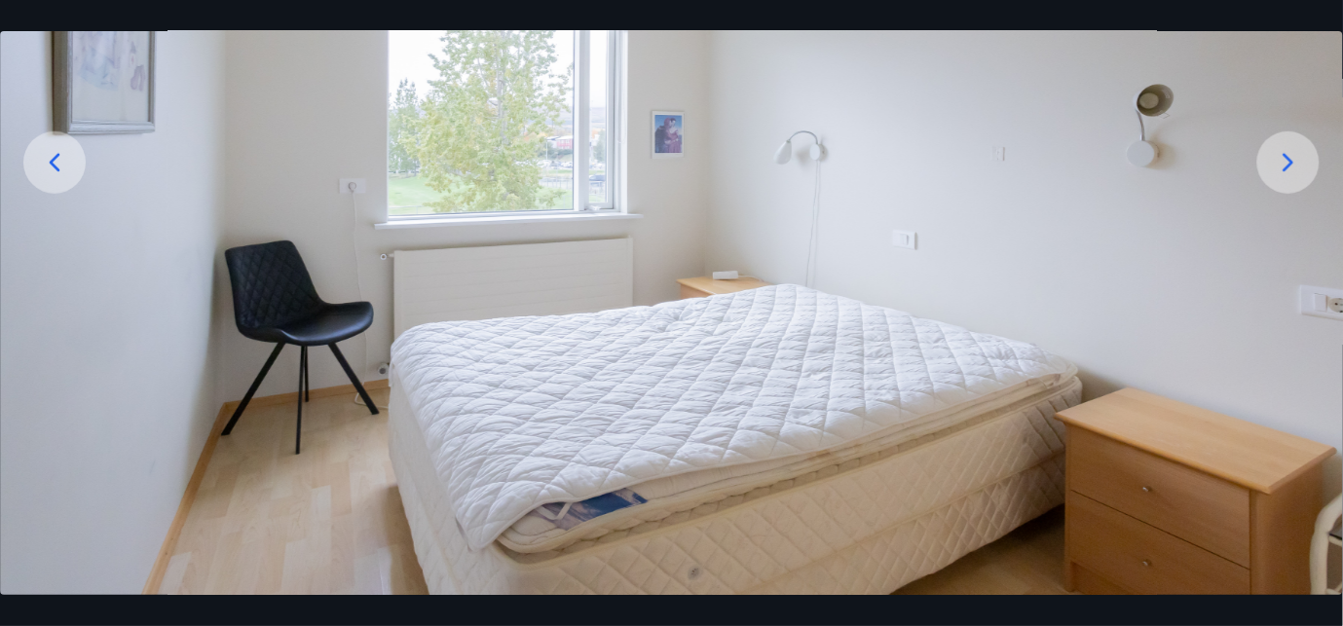
click at [1282, 164] on icon at bounding box center [1288, 162] width 31 height 31
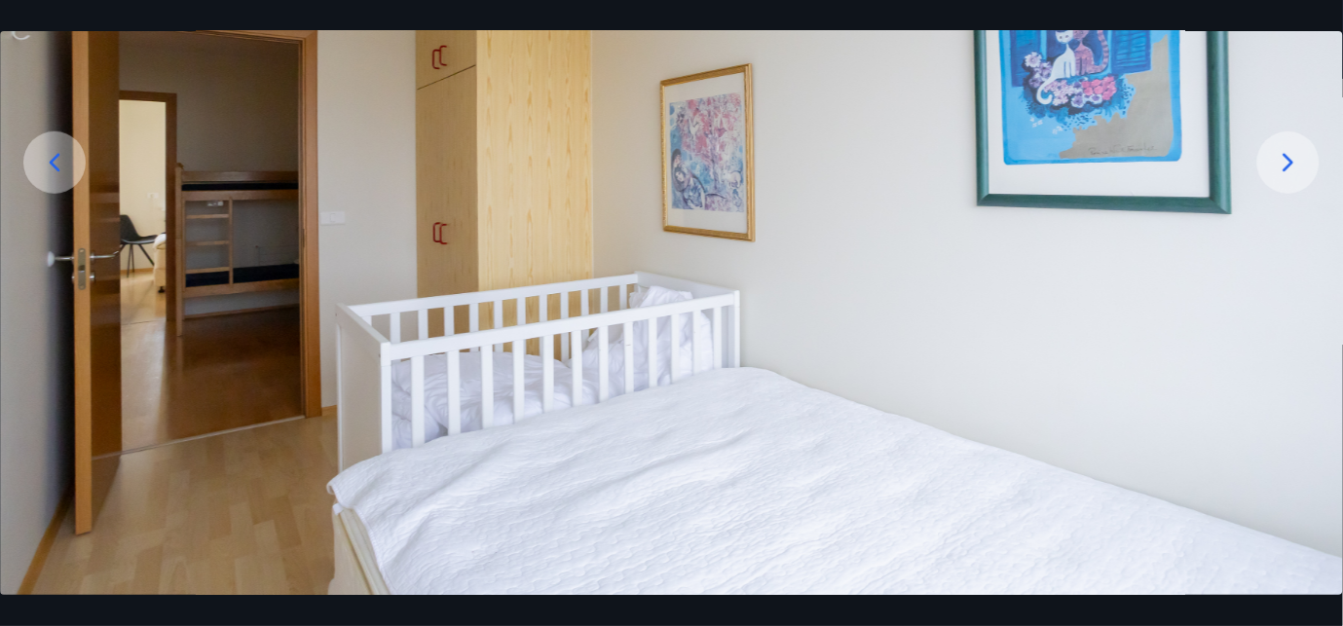
click at [1282, 164] on icon at bounding box center [1288, 162] width 31 height 31
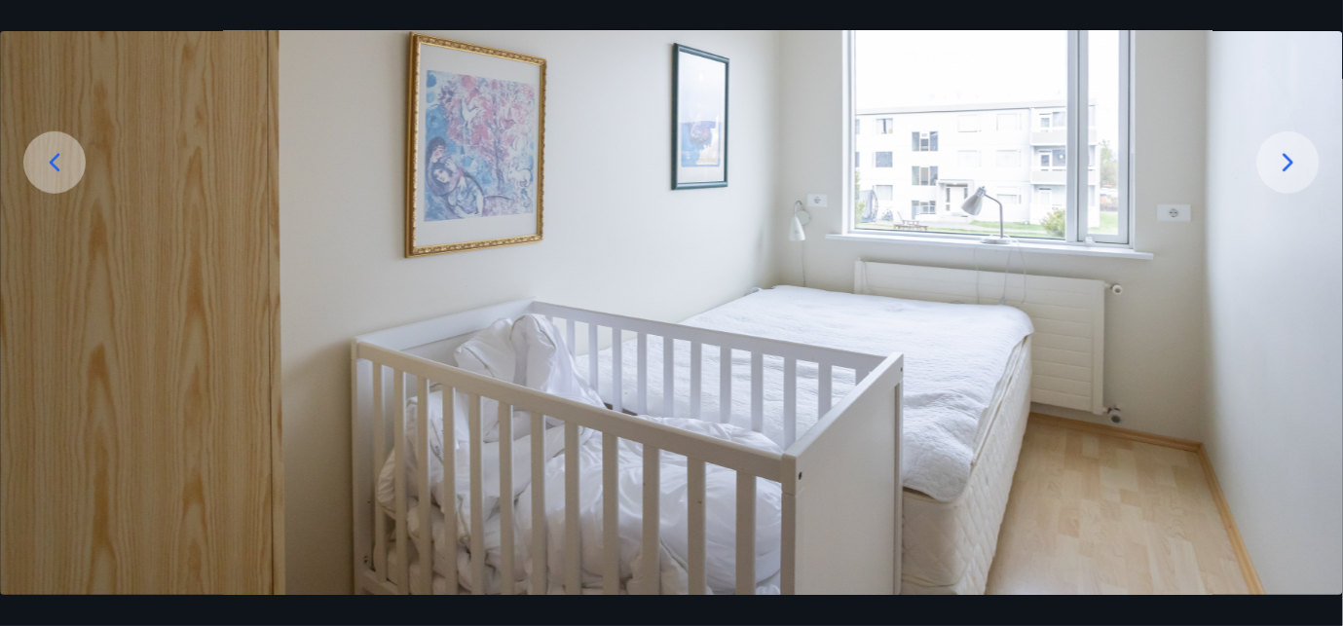
click at [1282, 164] on icon at bounding box center [1288, 162] width 31 height 31
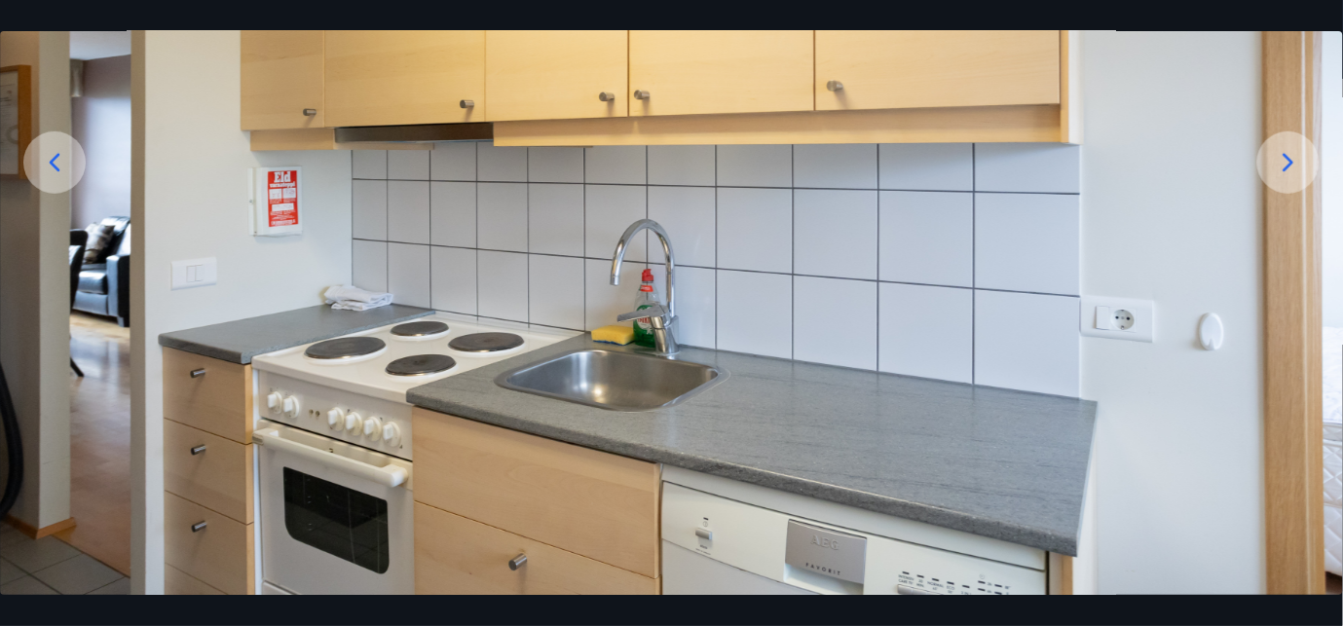
click at [1282, 164] on icon at bounding box center [1288, 162] width 31 height 31
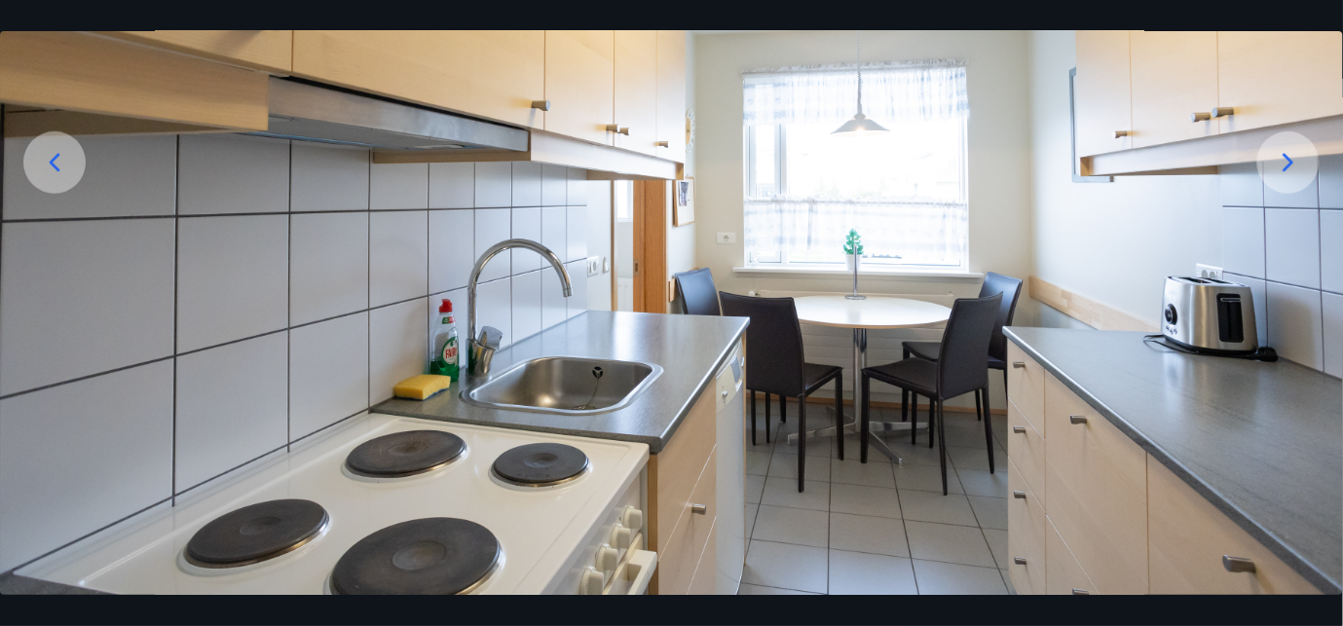
click at [1282, 164] on icon at bounding box center [1288, 162] width 31 height 31
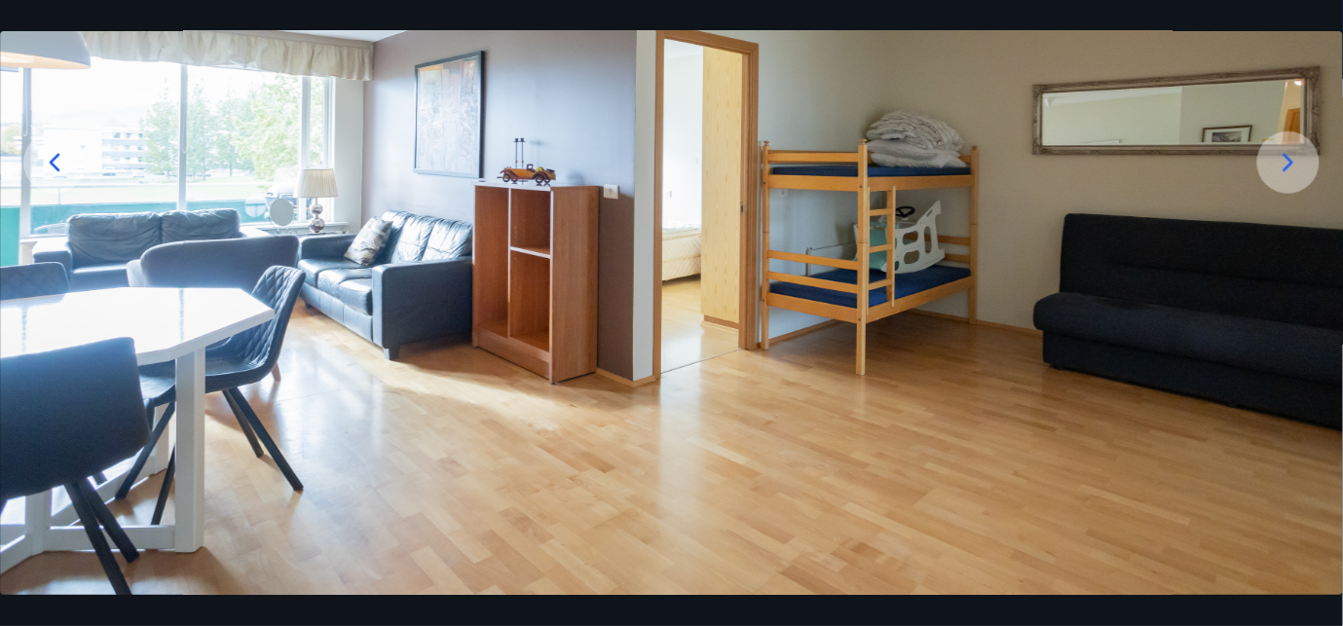
click at [1282, 164] on icon at bounding box center [1288, 162] width 31 height 31
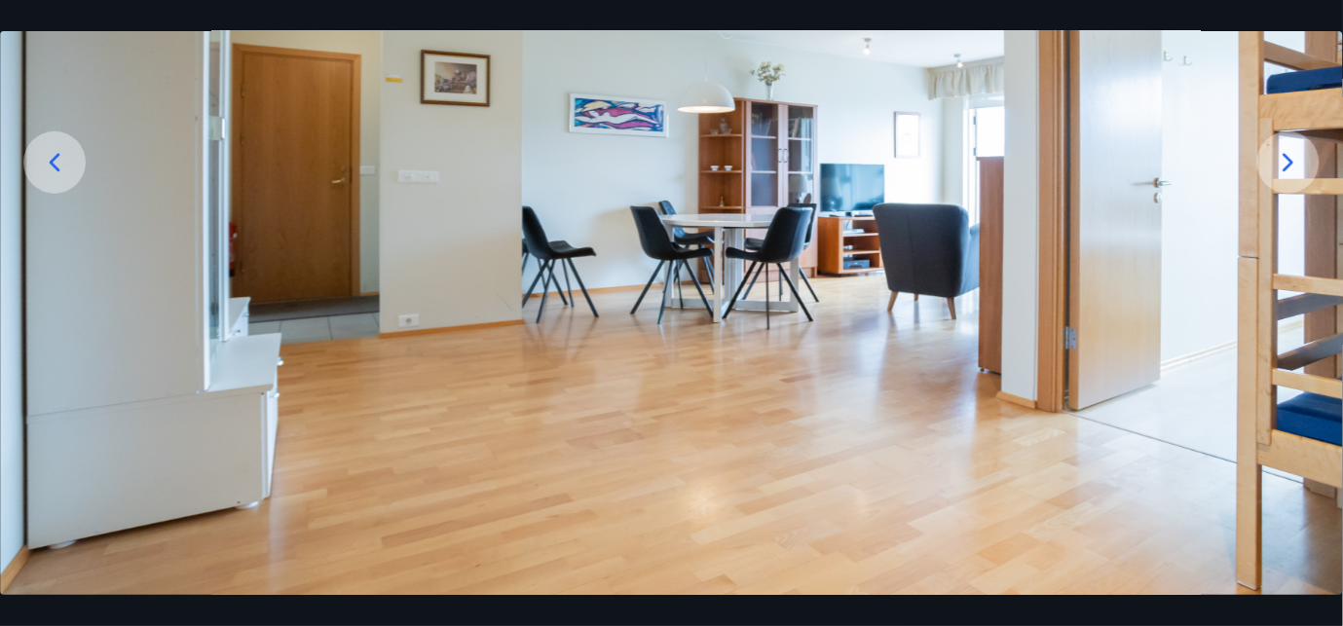
click at [1282, 164] on icon at bounding box center [1288, 162] width 31 height 31
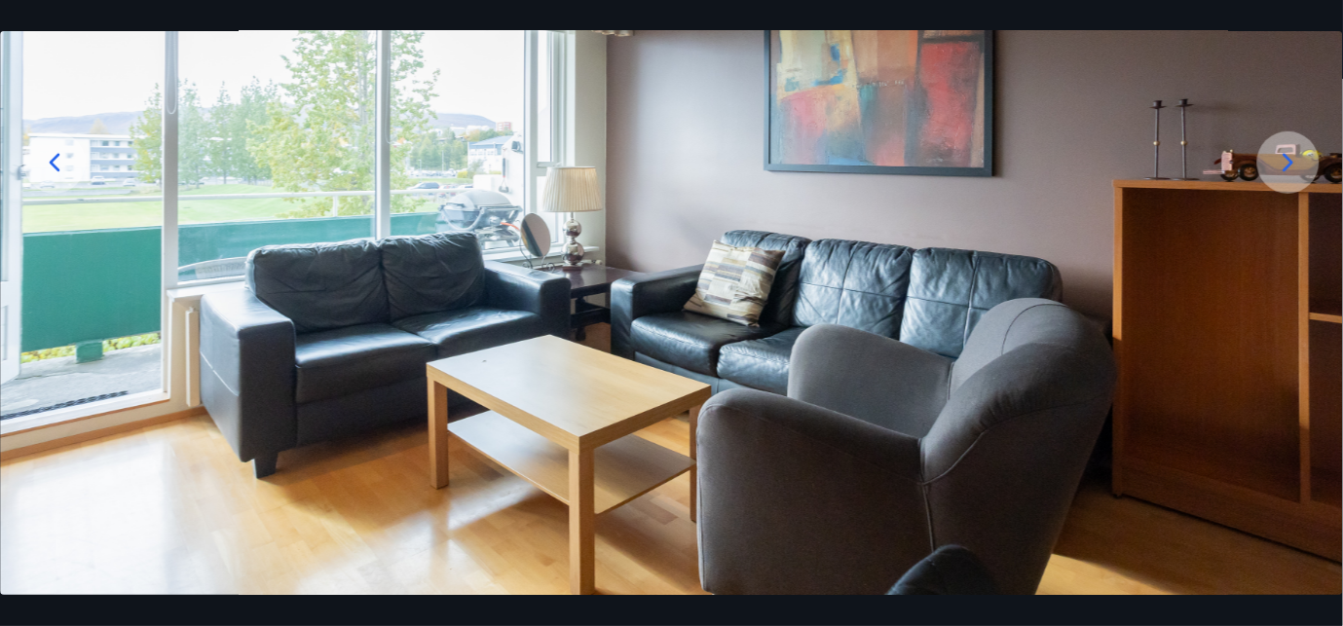
click at [1282, 164] on icon at bounding box center [1288, 162] width 31 height 31
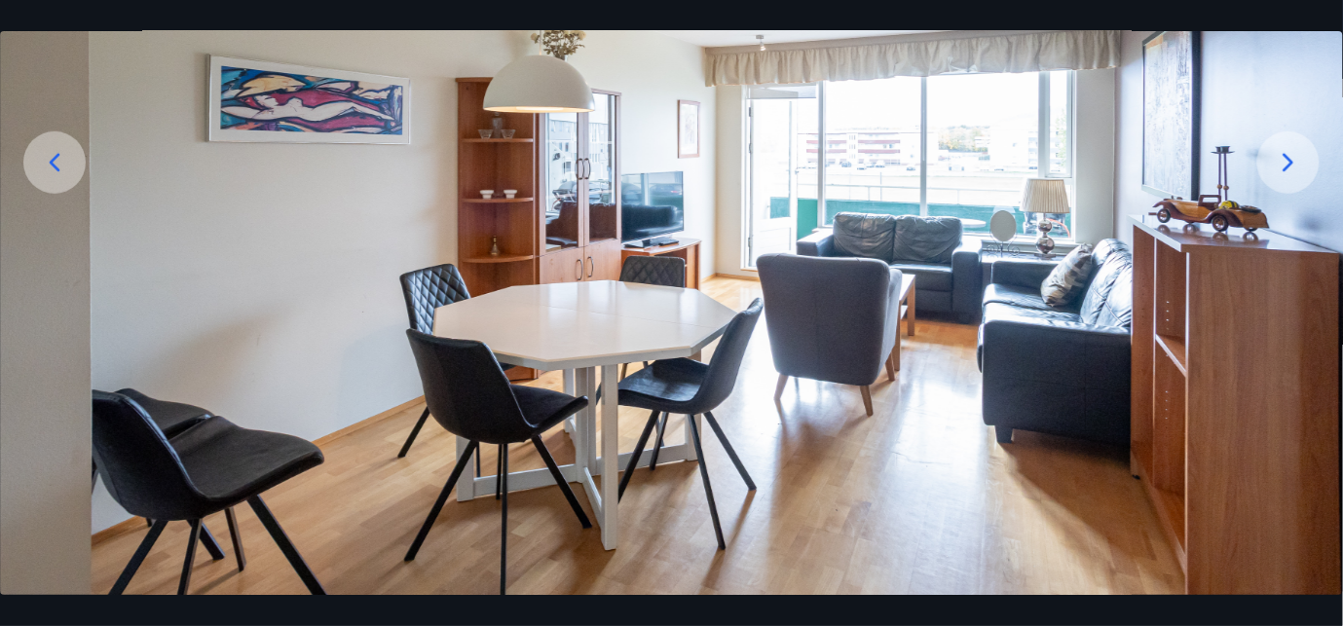
click at [1282, 164] on icon at bounding box center [1288, 162] width 31 height 31
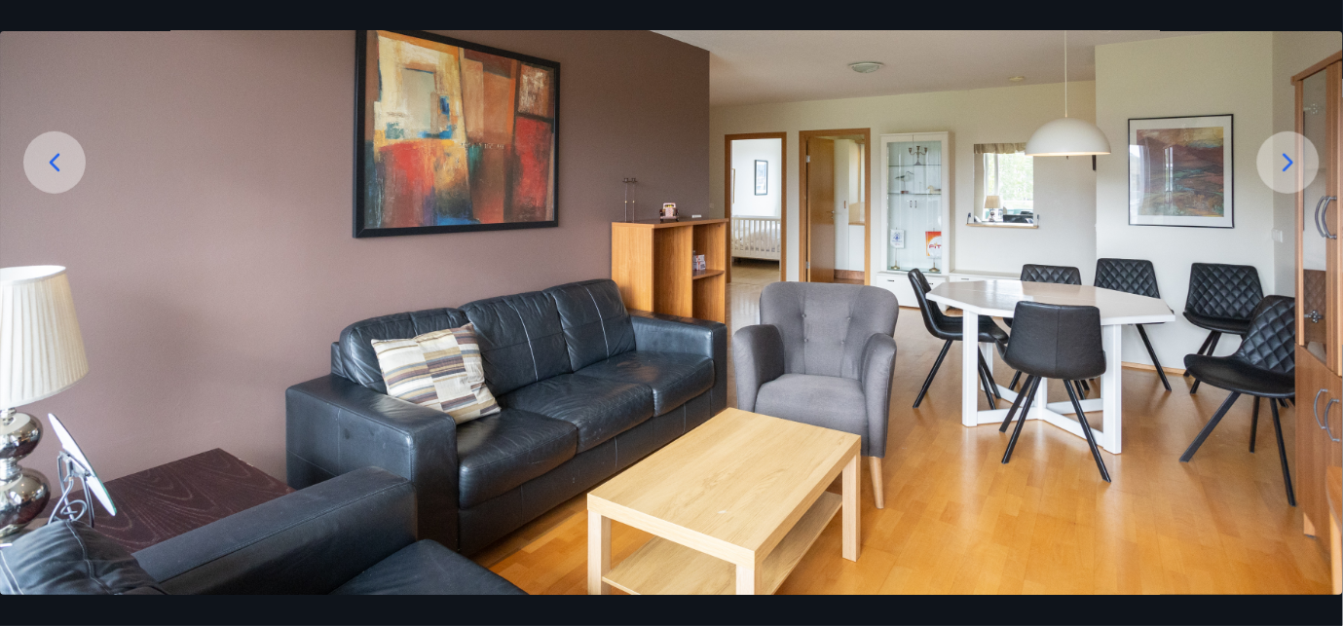
click at [1282, 163] on icon at bounding box center [1288, 162] width 31 height 31
